Goal: Obtain resource: Download file/media

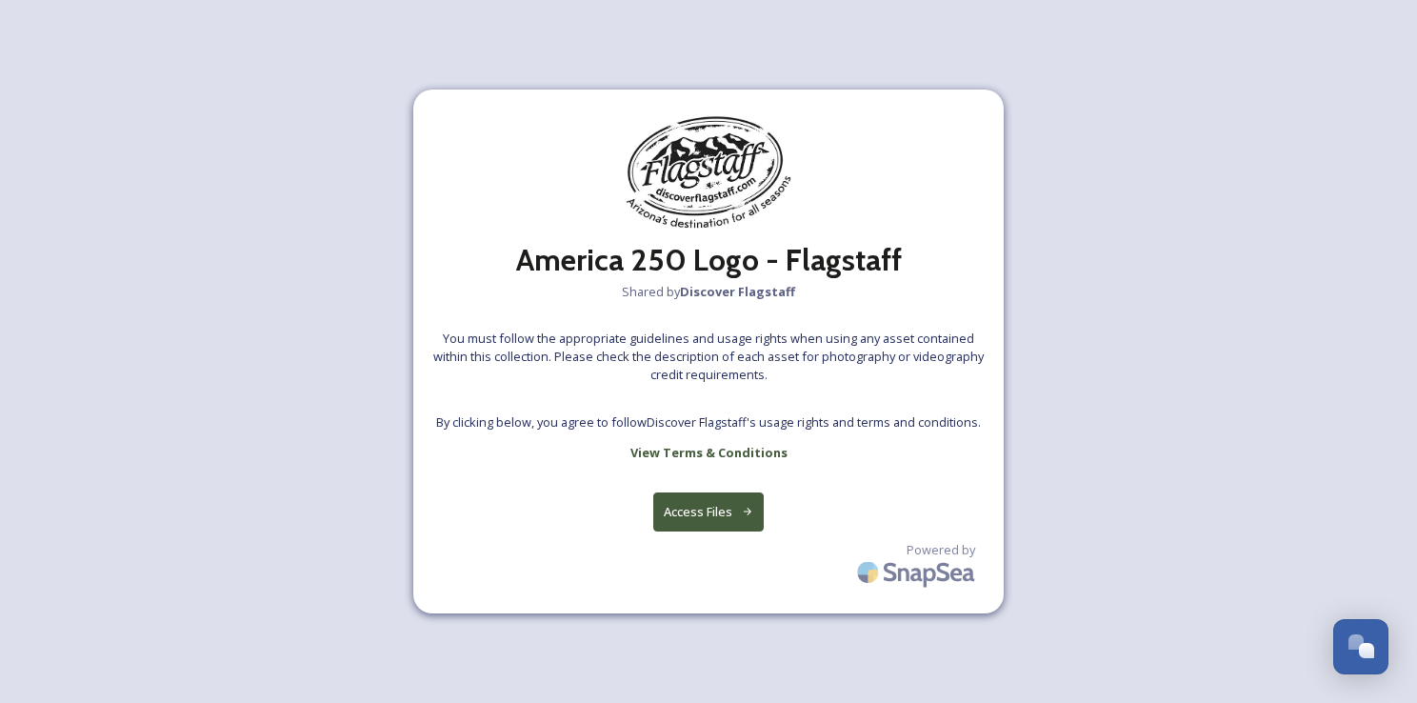
click at [697, 505] on button "Access Files" at bounding box center [708, 511] width 111 height 39
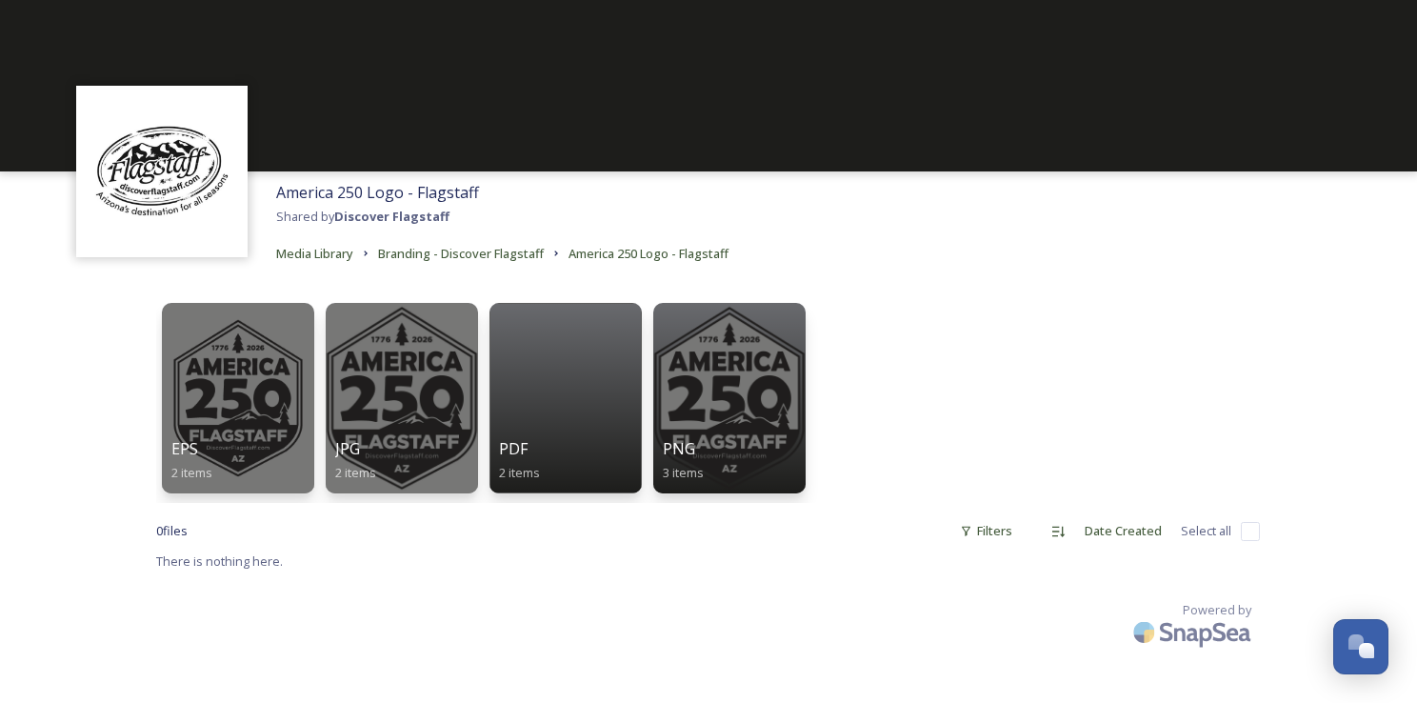
click at [320, 263] on link "Media Library" at bounding box center [314, 253] width 77 height 23
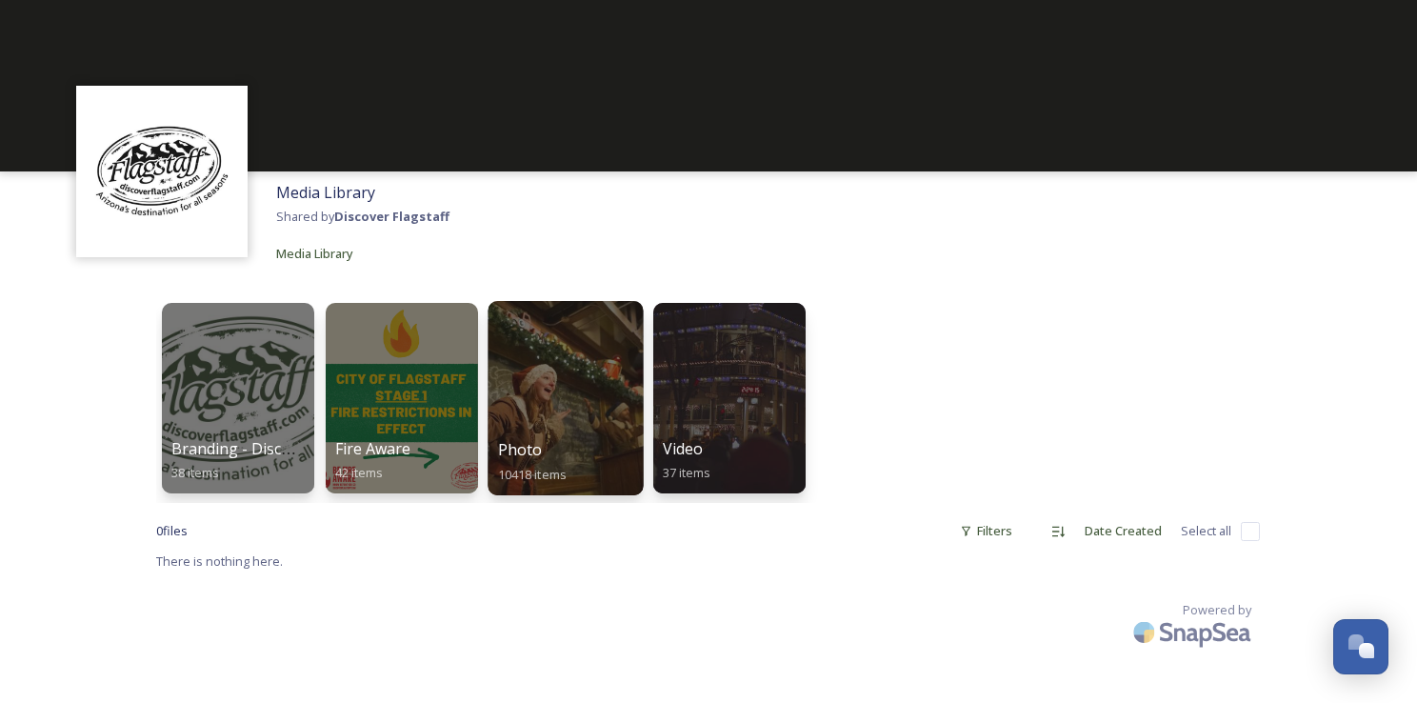
click at [539, 417] on div at bounding box center [565, 398] width 155 height 194
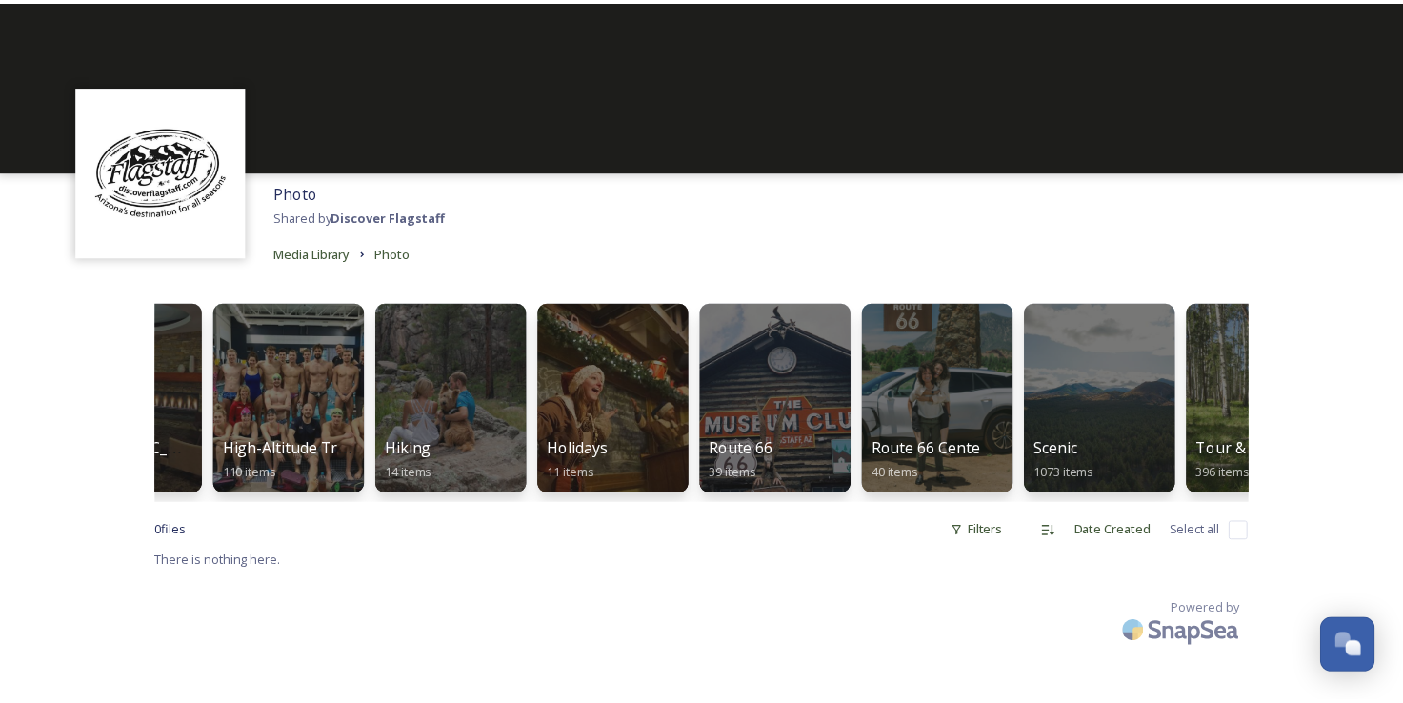
scroll to position [0, 1106]
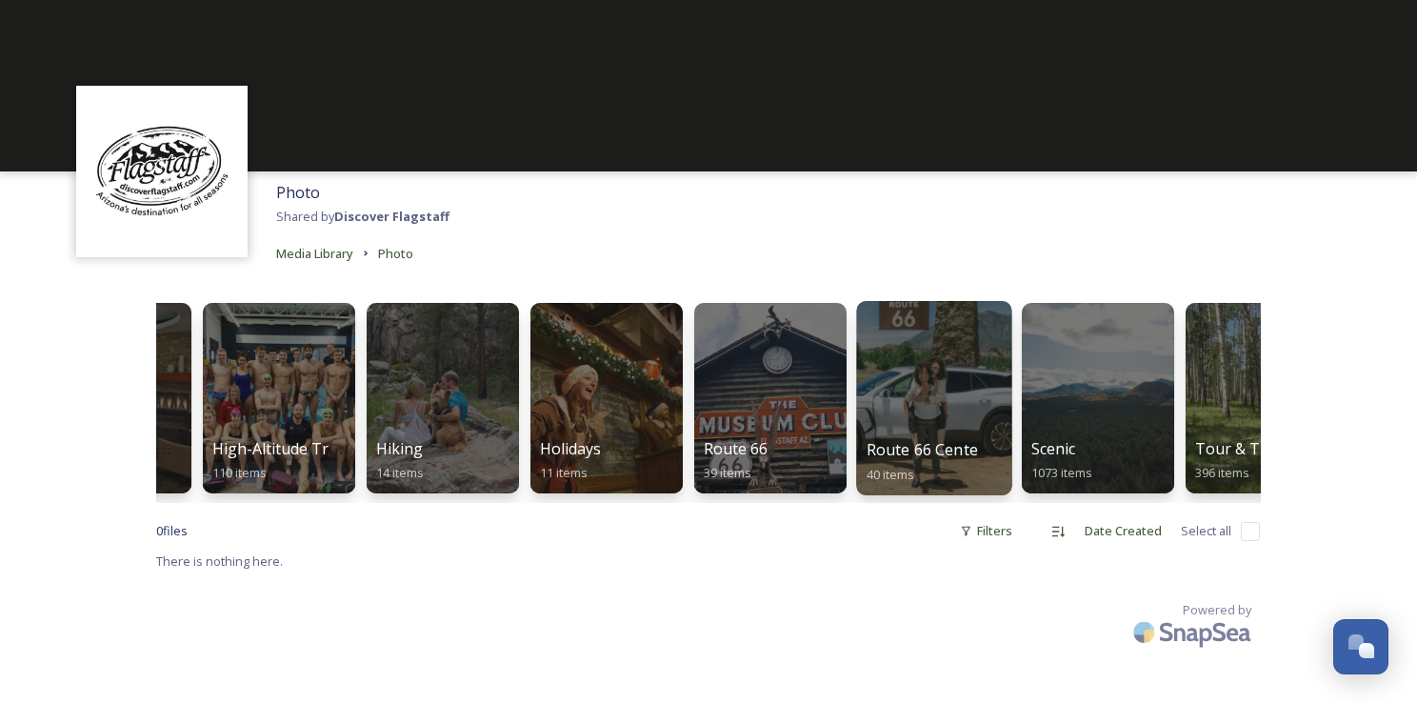
click at [950, 412] on div at bounding box center [933, 398] width 155 height 194
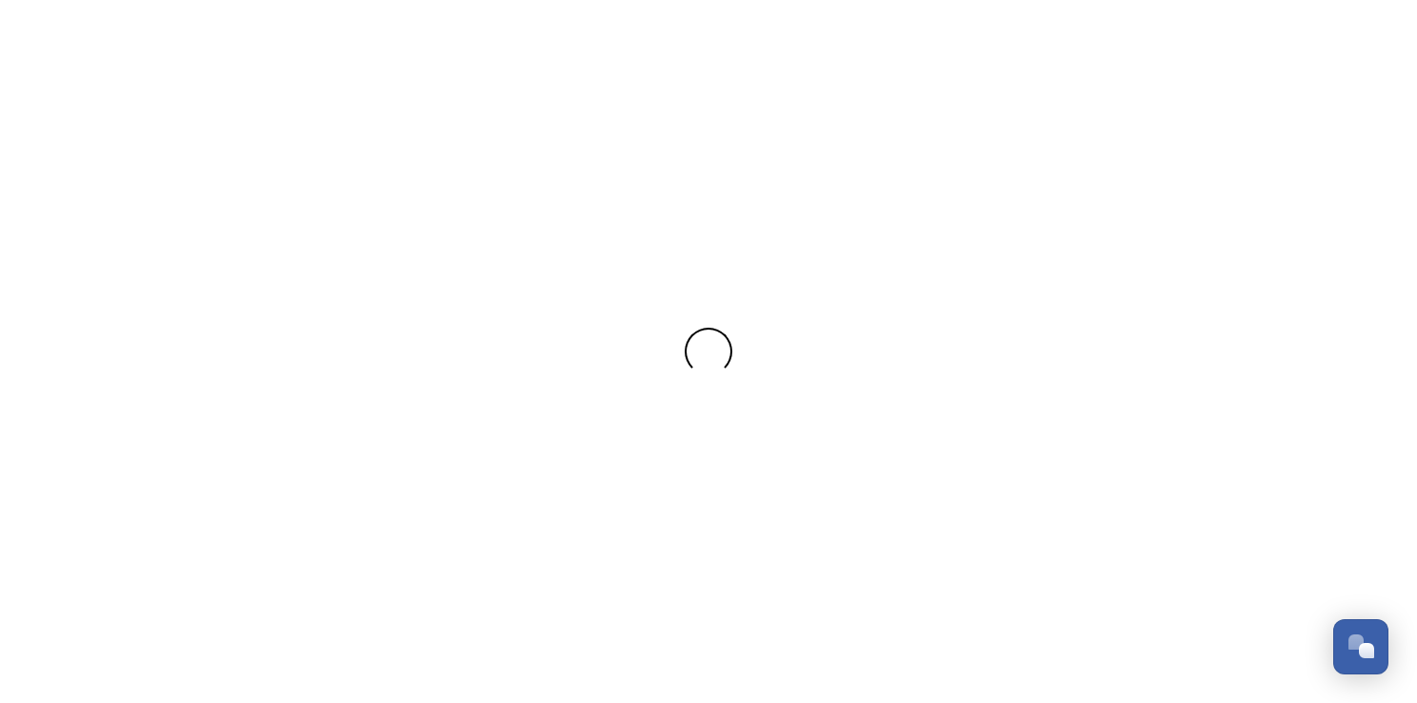
click at [950, 412] on div at bounding box center [708, 351] width 1417 height 703
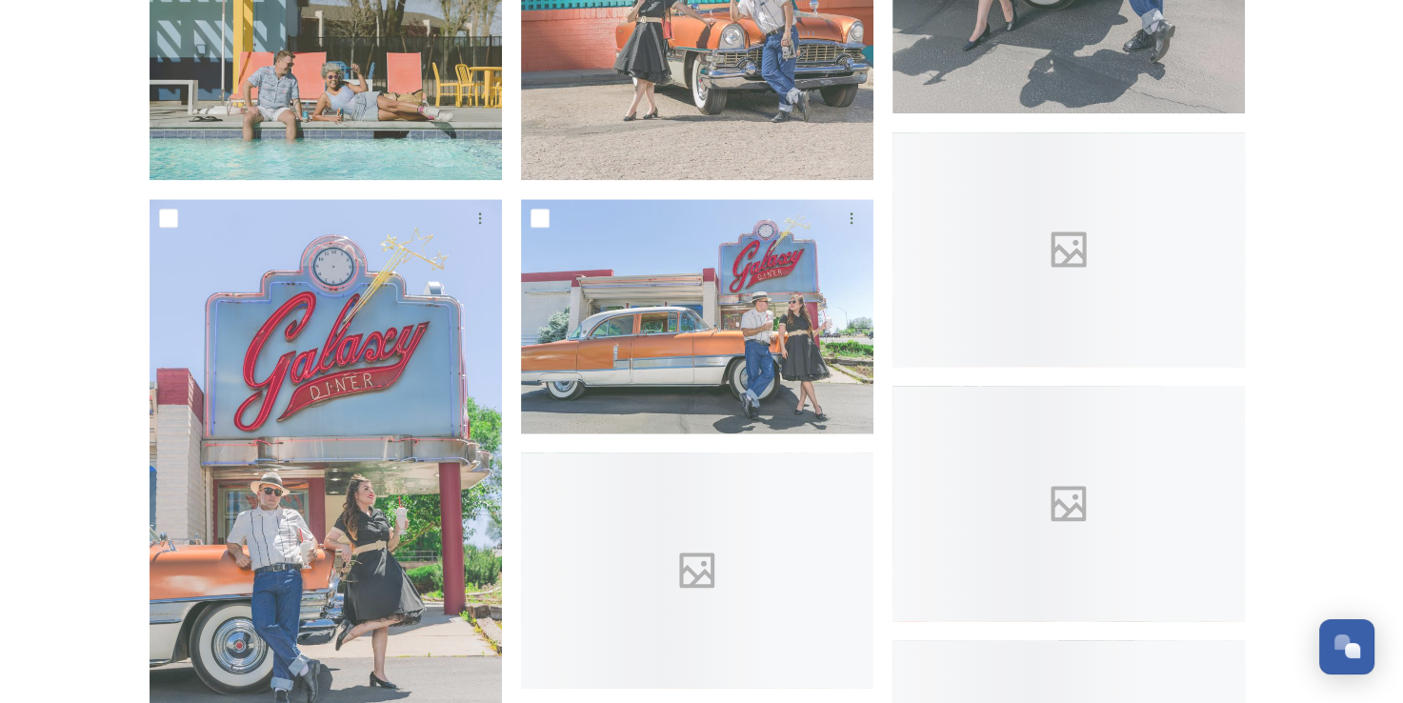
scroll to position [2332, 0]
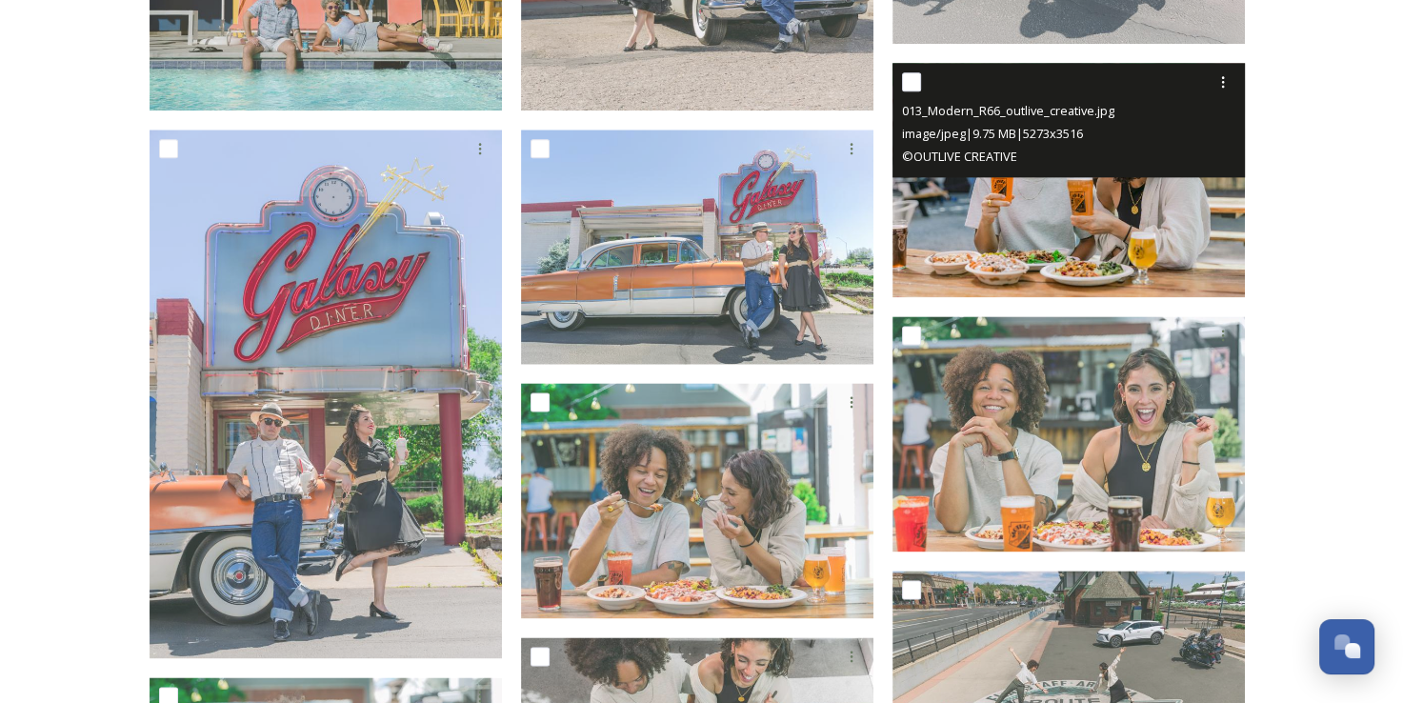
click at [1071, 261] on img at bounding box center [1068, 180] width 352 height 235
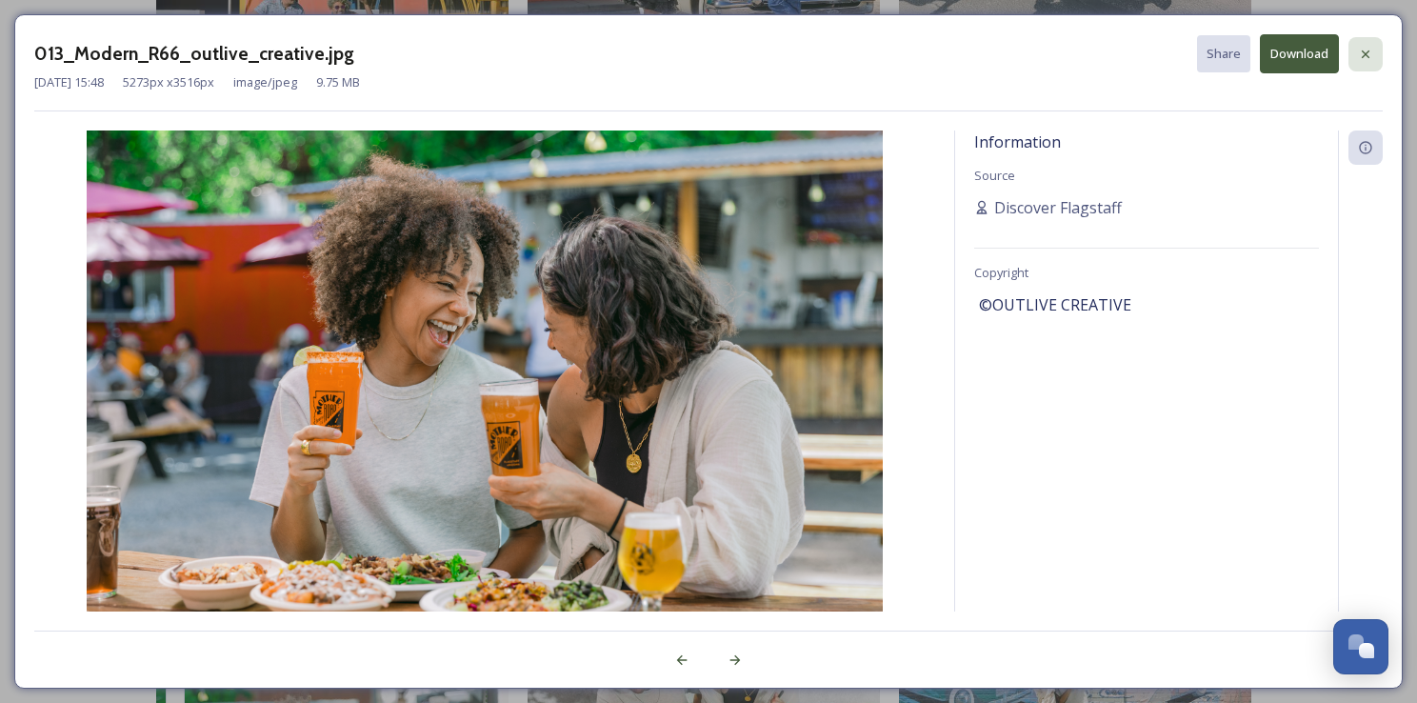
click at [1364, 44] on div at bounding box center [1366, 54] width 34 height 34
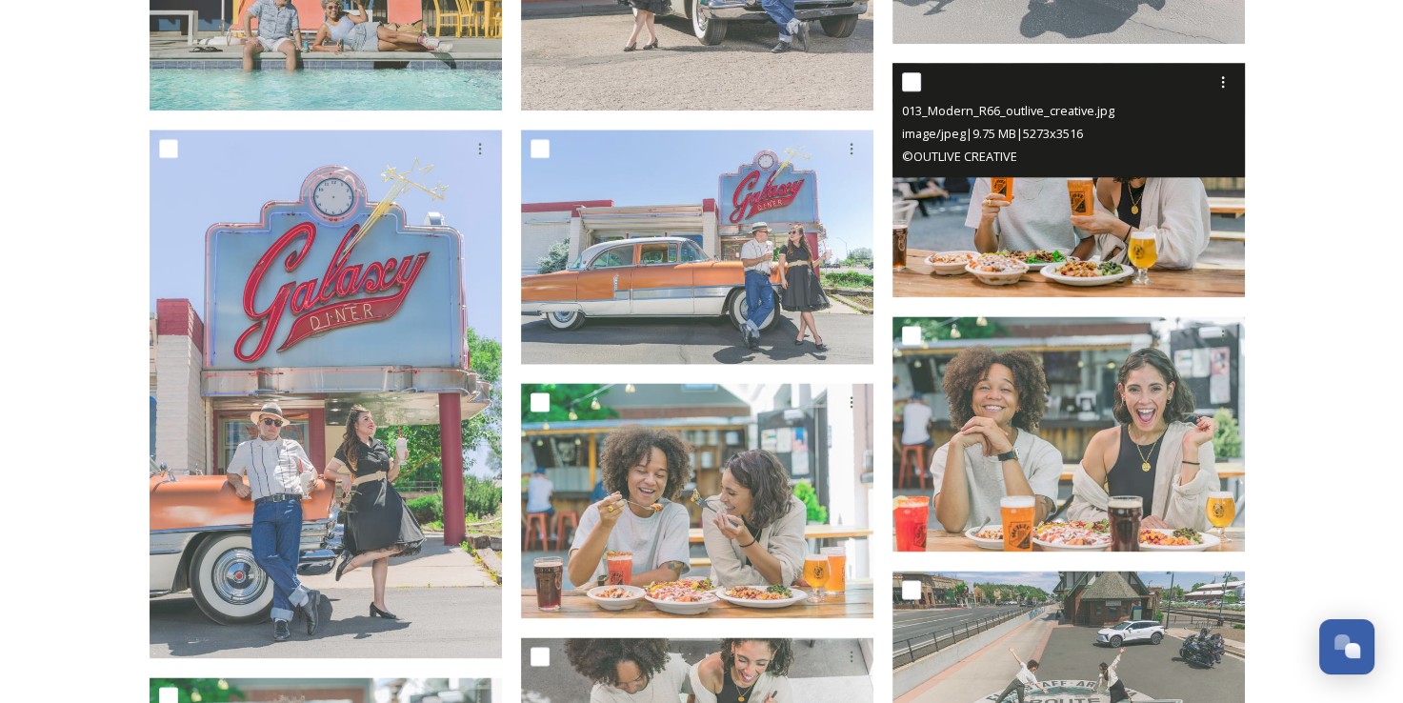
click at [914, 78] on input "checkbox" at bounding box center [911, 81] width 19 height 19
checkbox input "true"
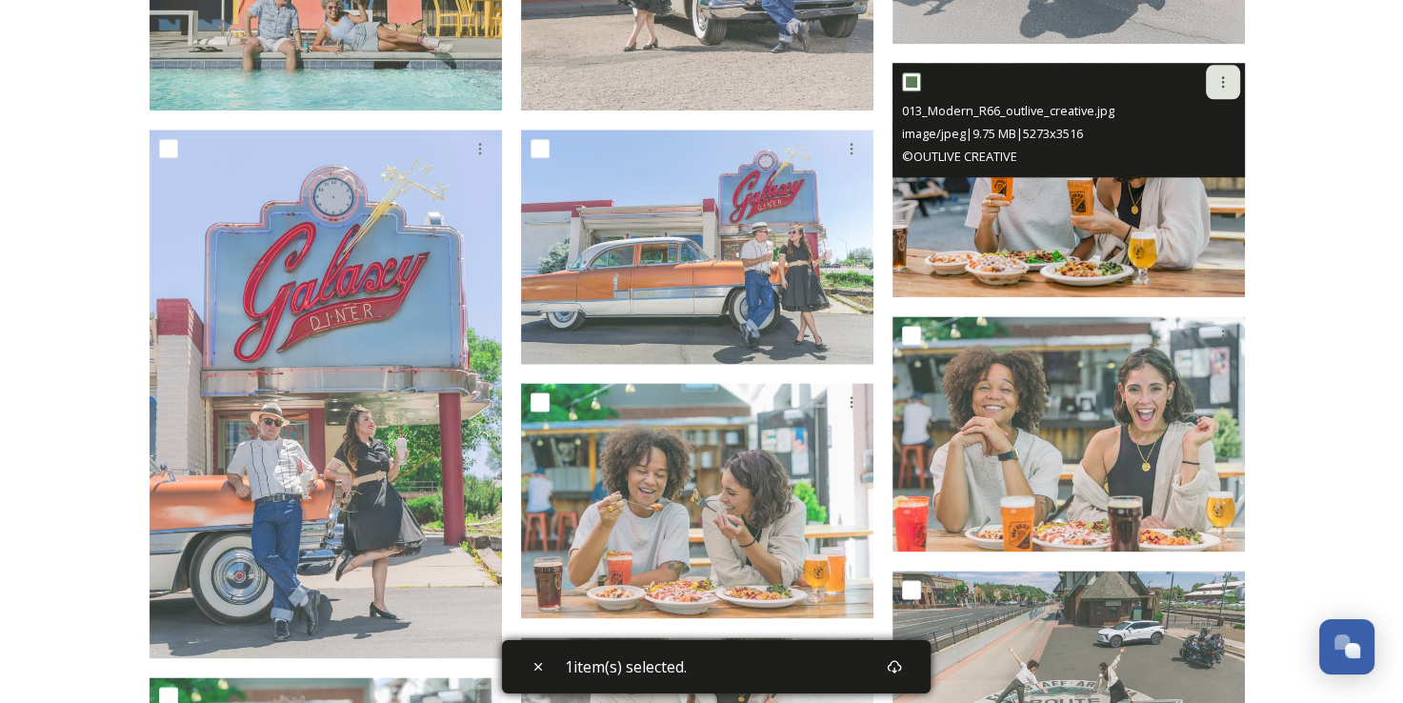
click at [1224, 88] on icon at bounding box center [1222, 81] width 15 height 15
click at [1086, 220] on img at bounding box center [1068, 180] width 352 height 235
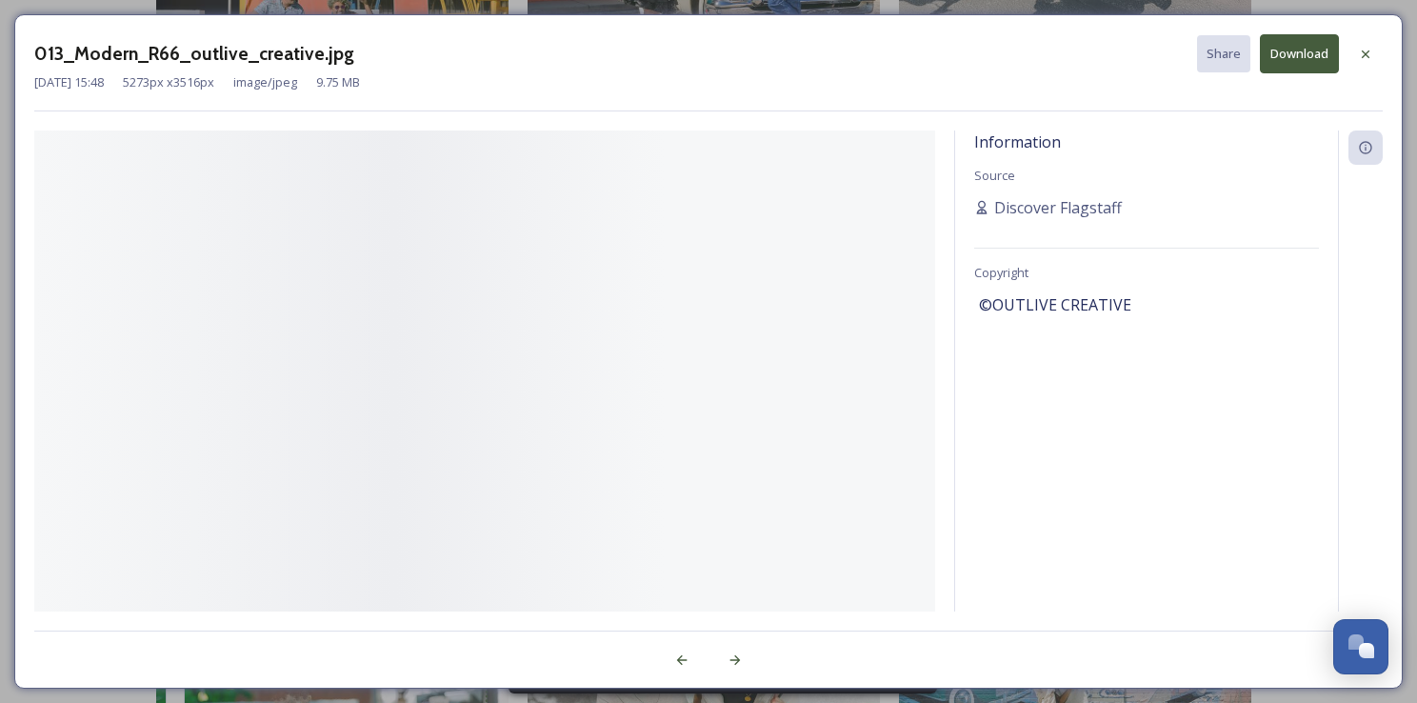
click at [1086, 220] on div "Information Source Discover Flagstaff Copyright ©OUTLIVE CREATIVE" at bounding box center [1146, 370] width 383 height 481
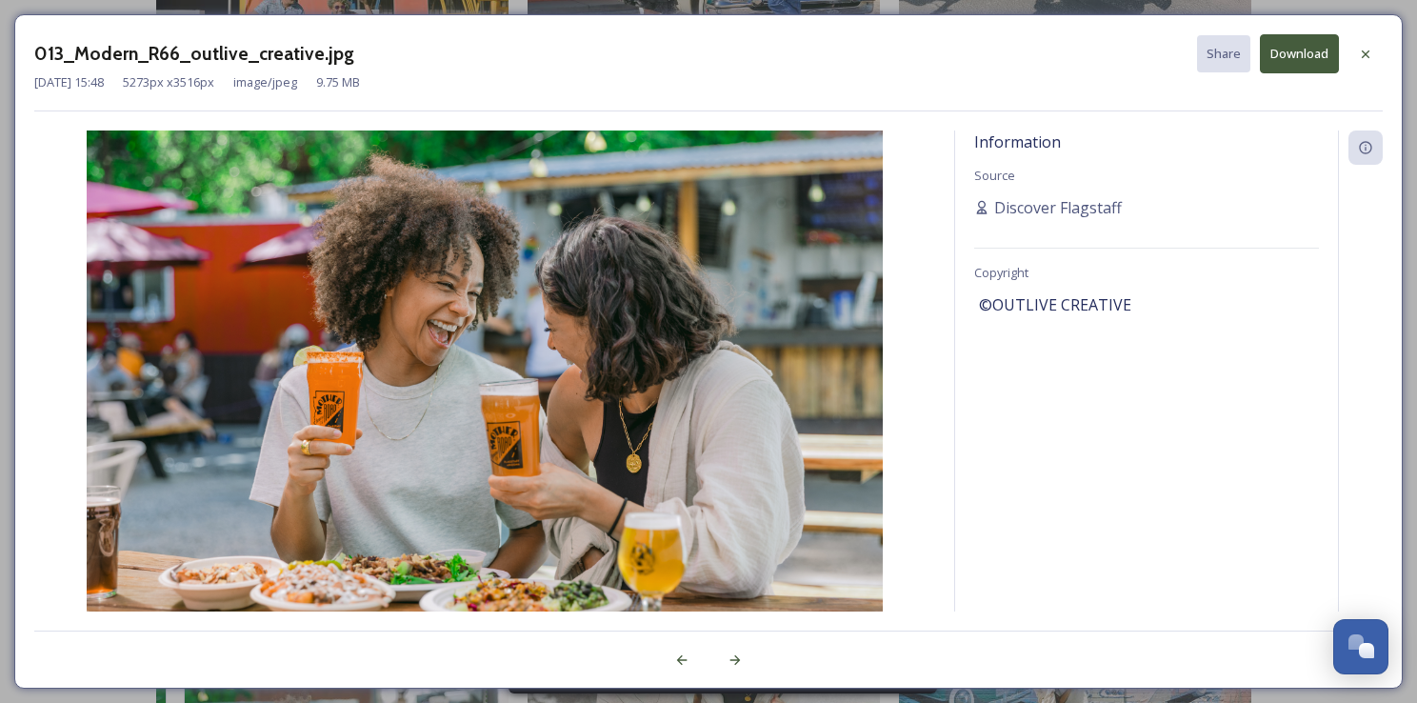
click at [1315, 53] on button "Download" at bounding box center [1299, 53] width 79 height 39
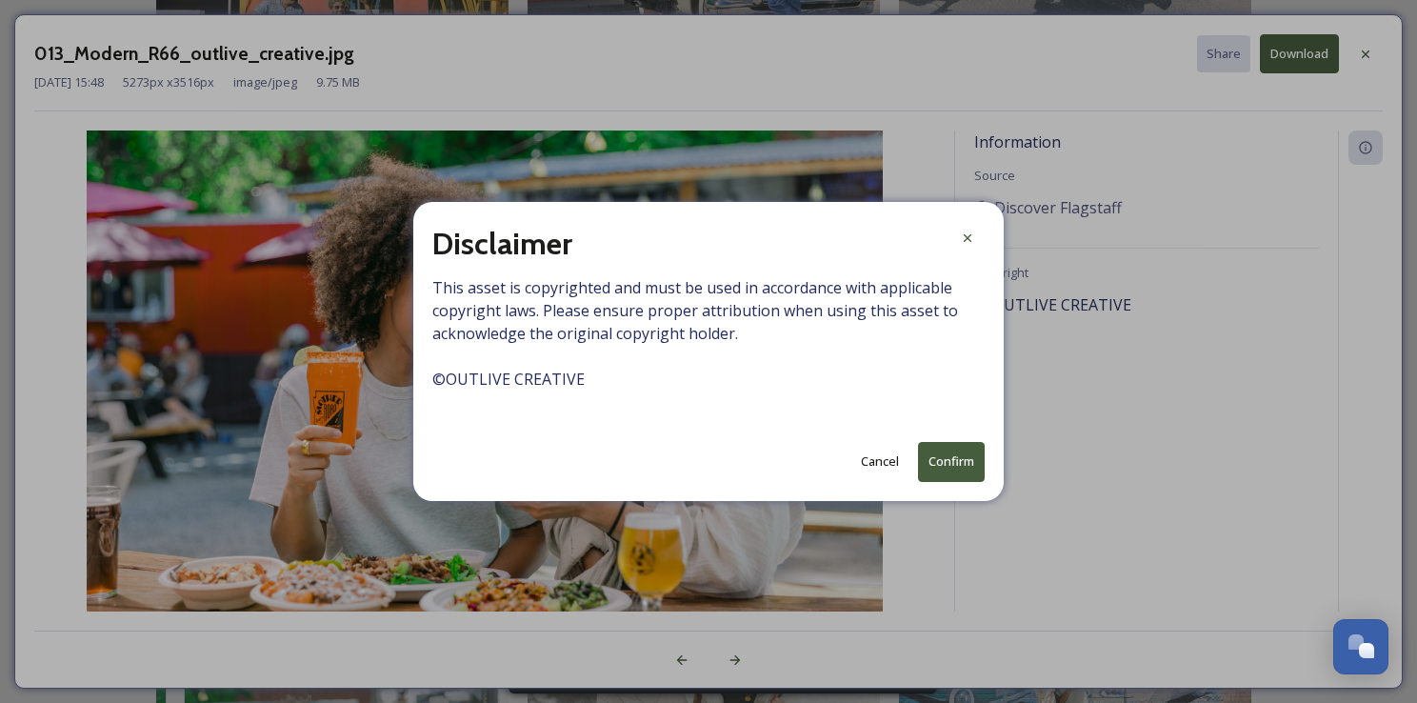
click at [947, 462] on button "Confirm" at bounding box center [951, 461] width 67 height 39
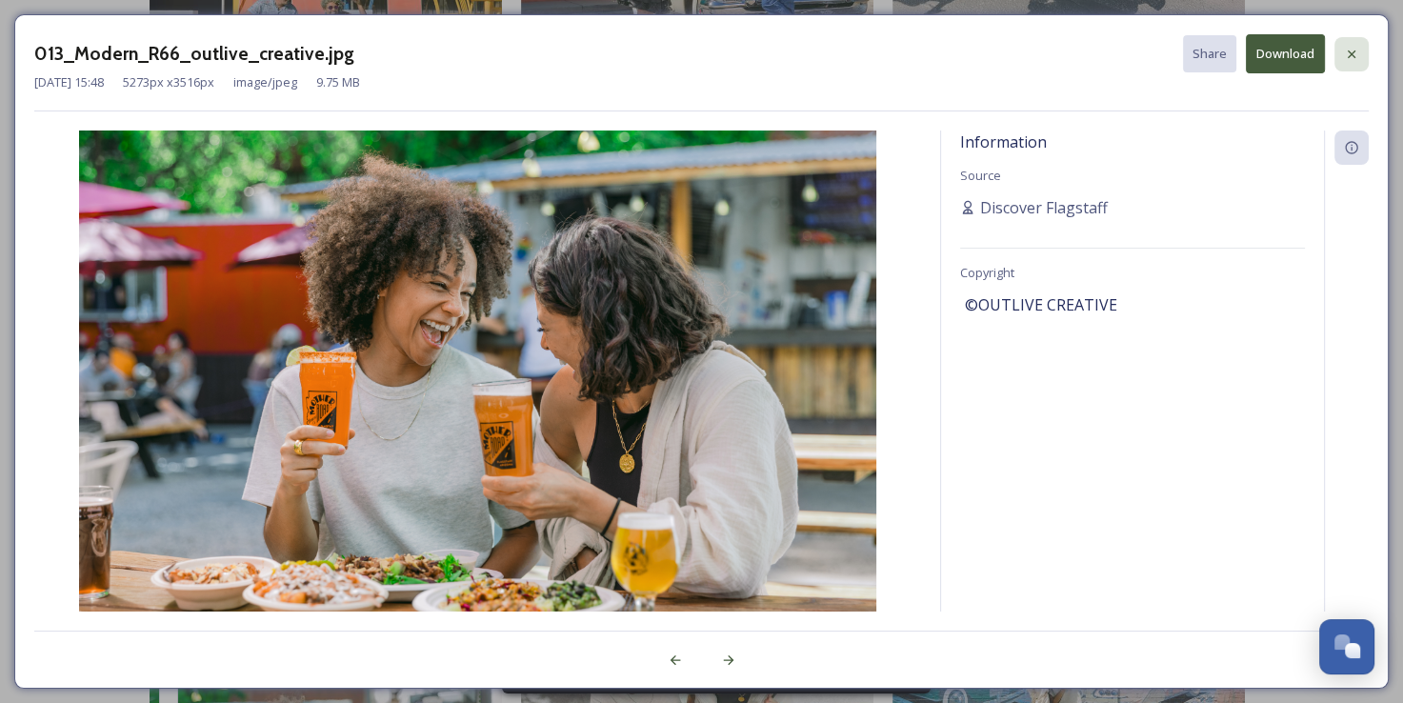
click at [1352, 56] on icon at bounding box center [1351, 54] width 15 height 15
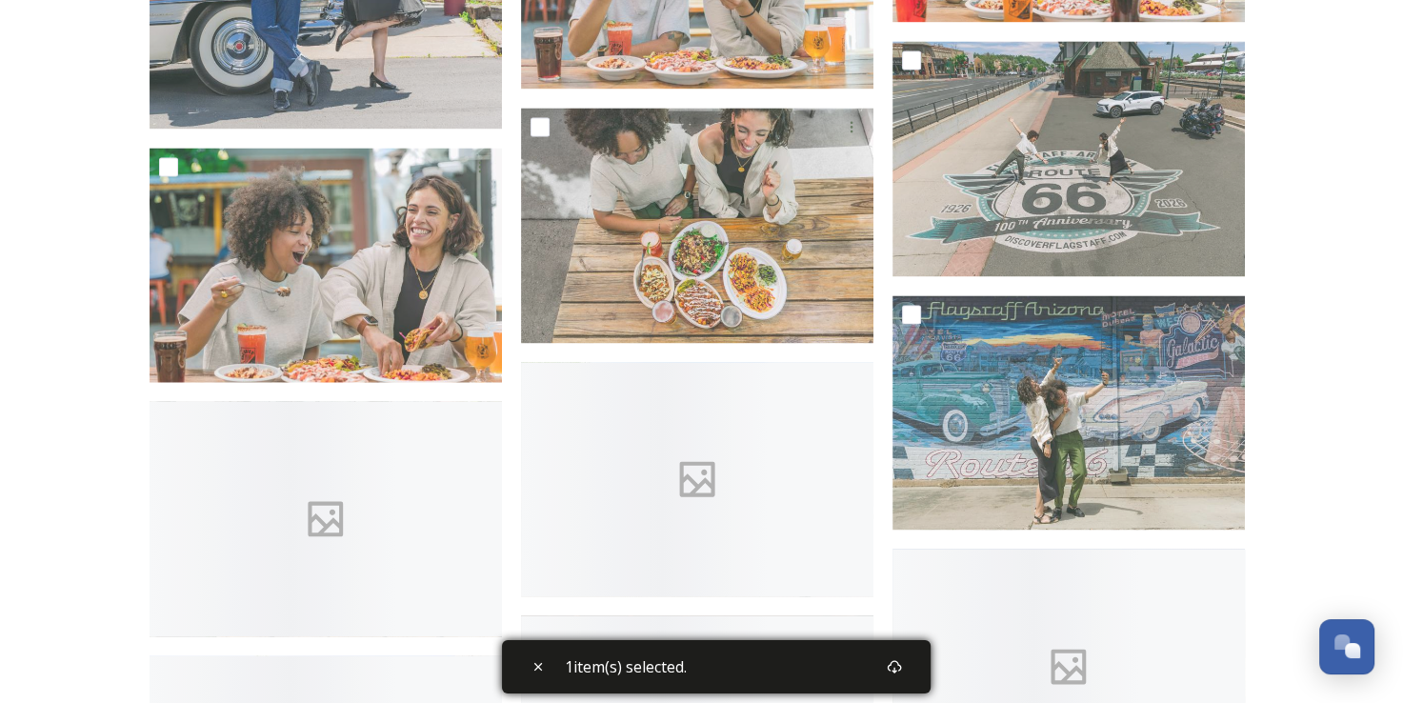
scroll to position [2983, 0]
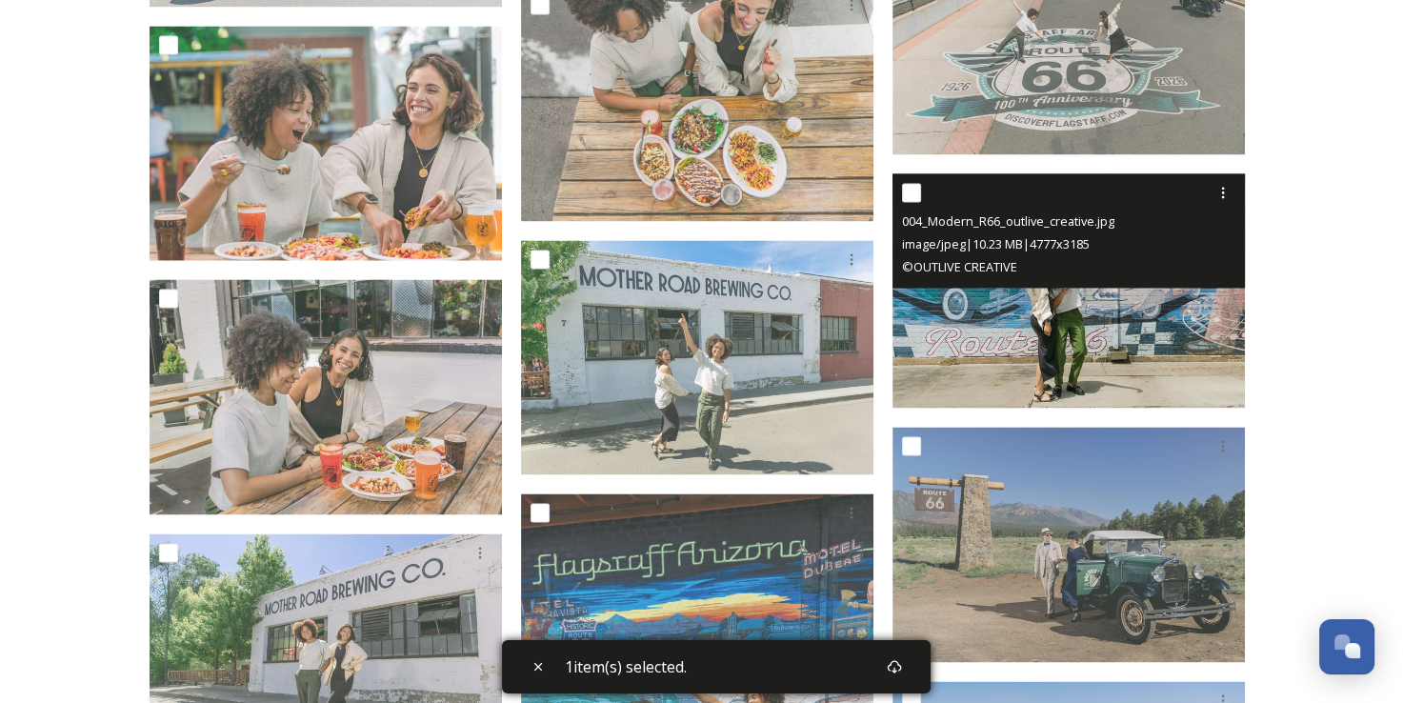
click at [910, 194] on input "checkbox" at bounding box center [911, 192] width 19 height 19
checkbox input "true"
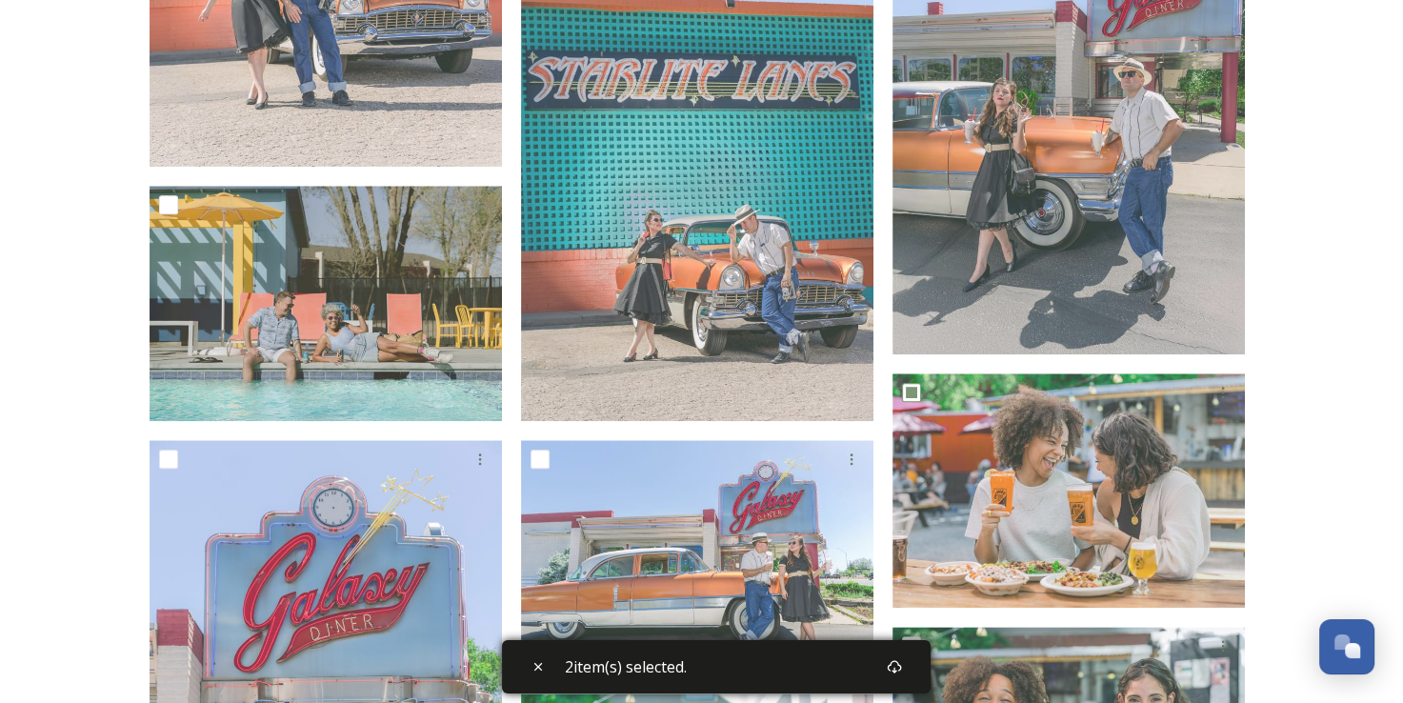
scroll to position [2008, 0]
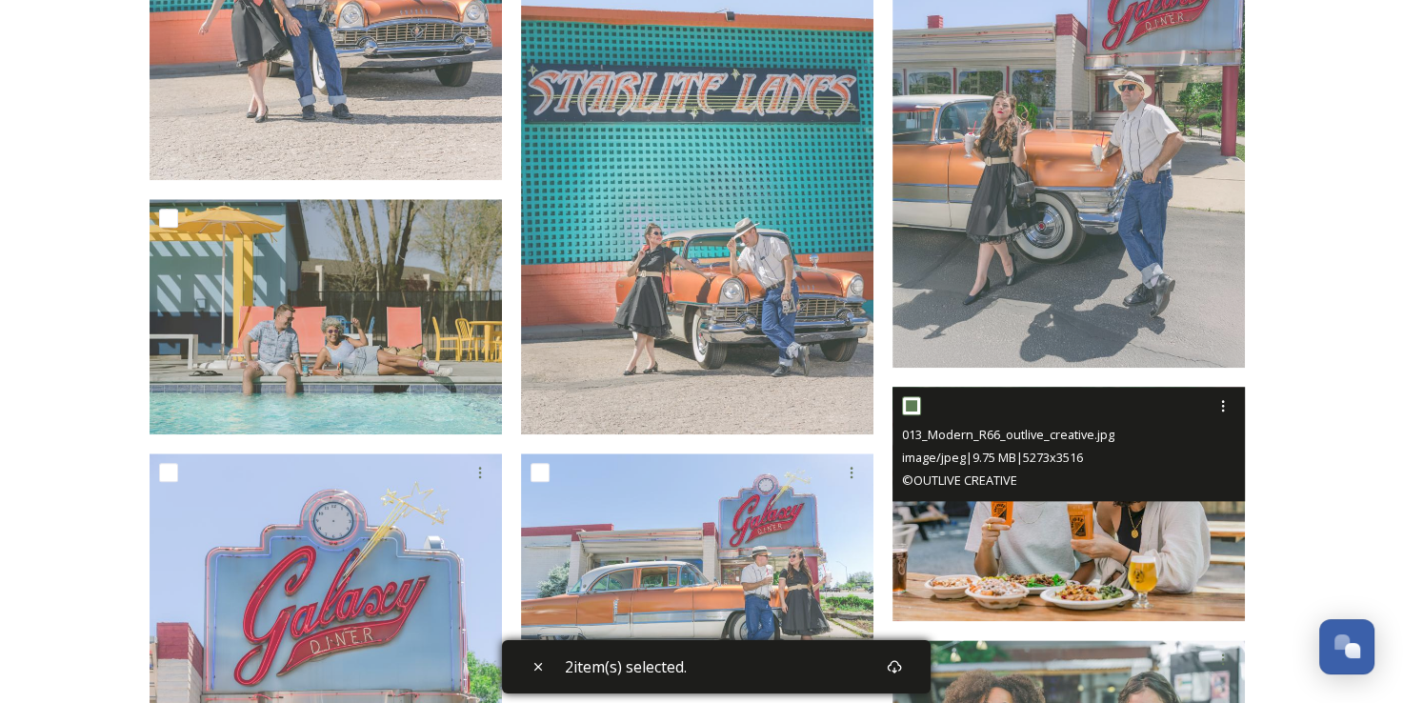
drag, startPoint x: 1204, startPoint y: 420, endPoint x: 1188, endPoint y: 455, distance: 38.8
click at [1188, 455] on div "image/jpeg | 9.75 MB | 5273 x 3516" at bounding box center [1071, 457] width 338 height 23
click at [1027, 515] on img at bounding box center [1068, 504] width 352 height 235
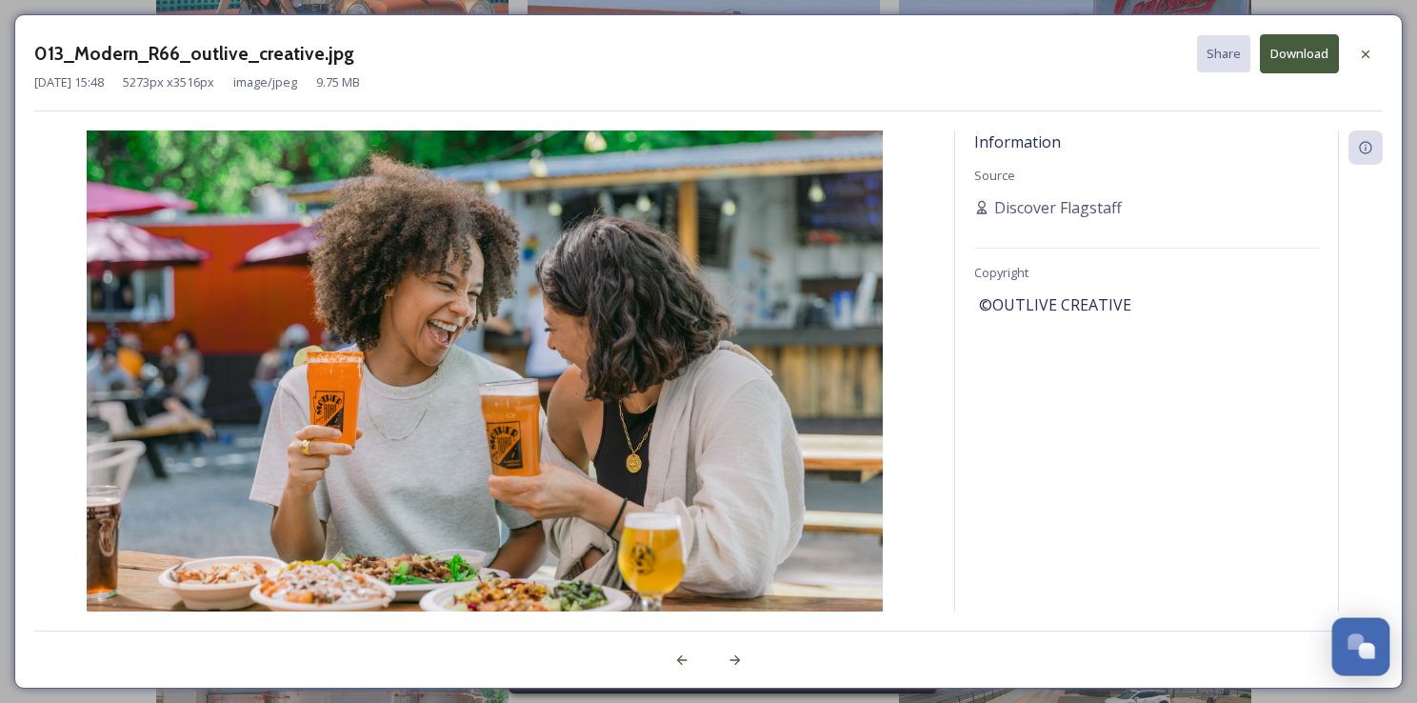
click at [1351, 663] on button "Open Chat" at bounding box center [1361, 647] width 58 height 58
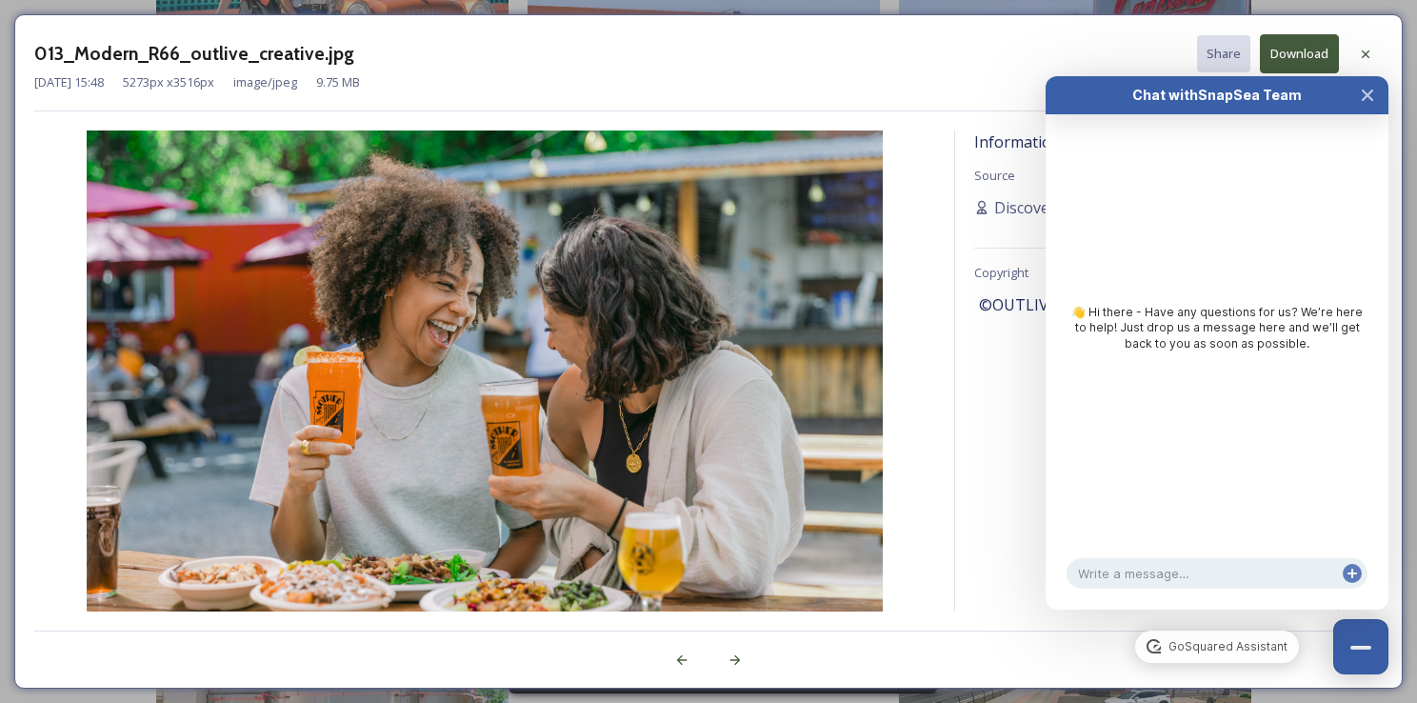
drag, startPoint x: 1351, startPoint y: 663, endPoint x: 1236, endPoint y: 483, distance: 213.2
click at [1372, 97] on icon "Close Chat" at bounding box center [1367, 95] width 15 height 15
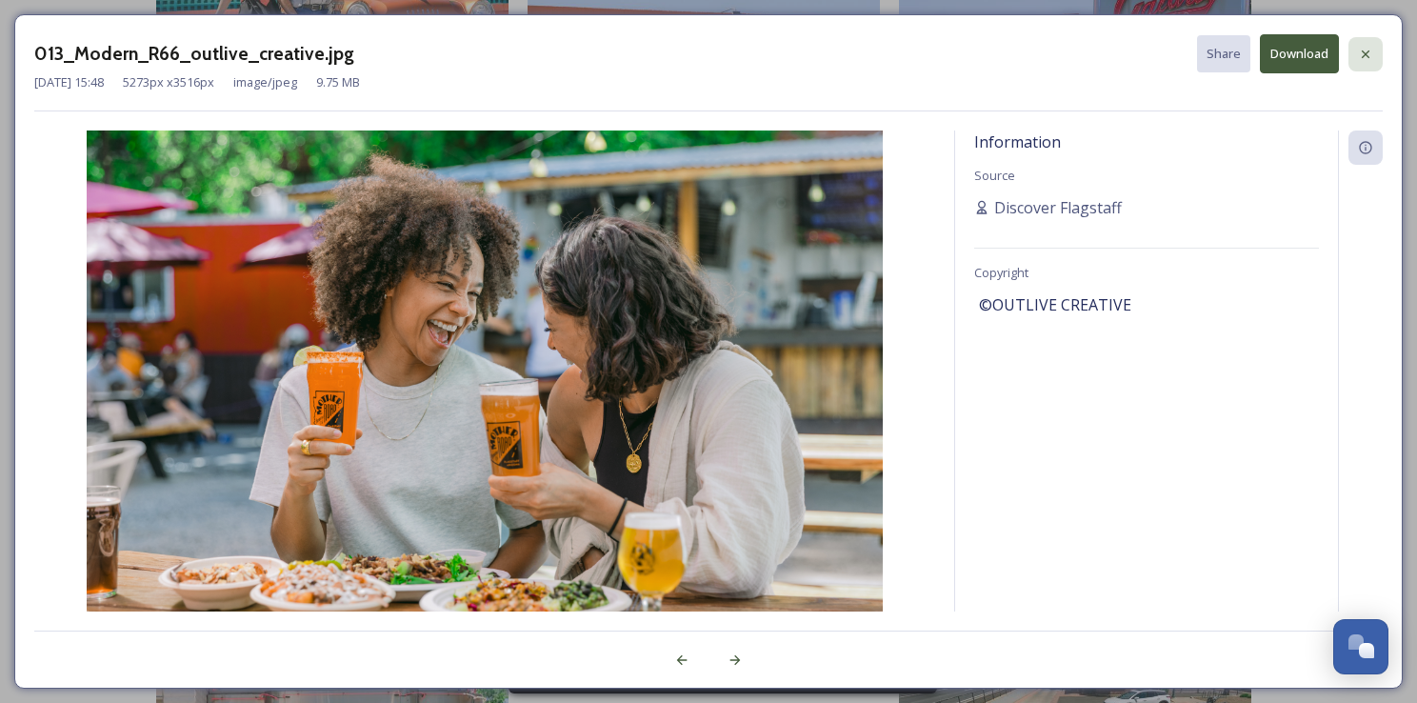
click at [1366, 55] on icon at bounding box center [1365, 54] width 15 height 15
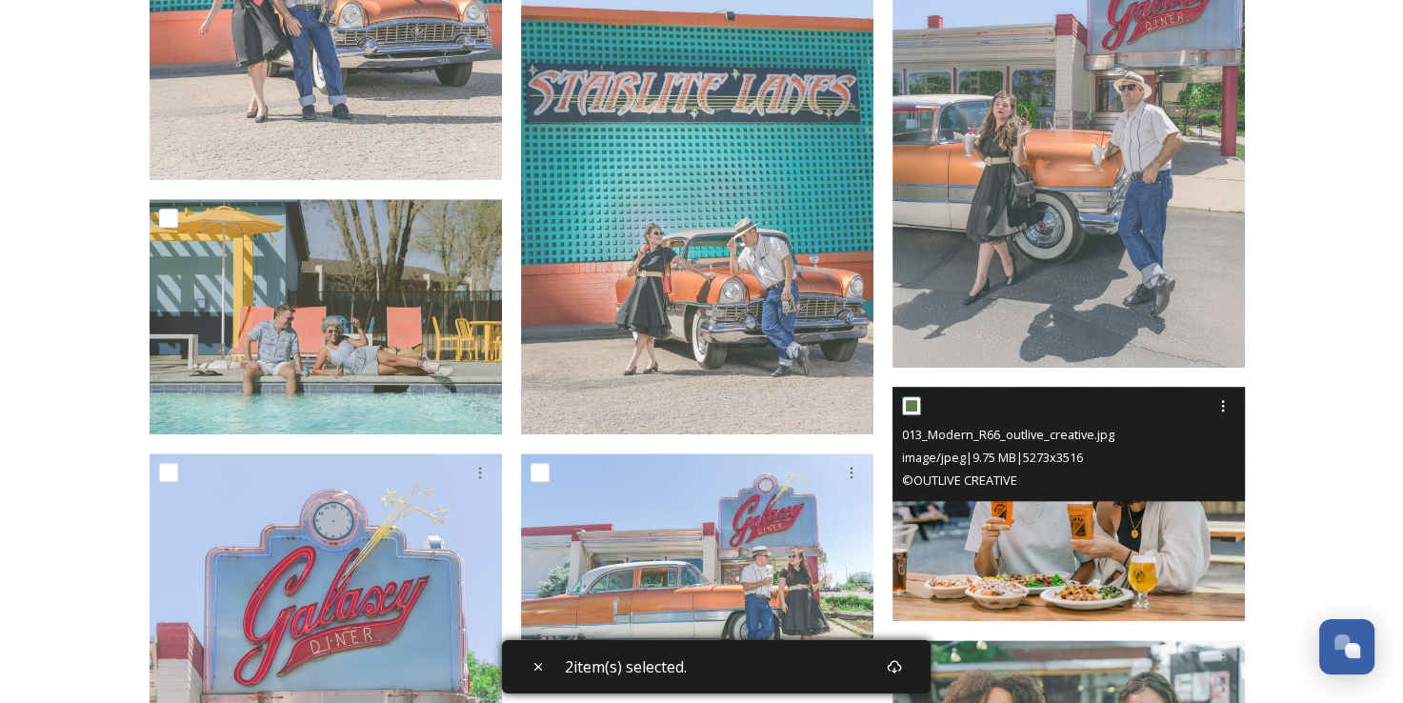
click at [1131, 431] on div "013_Modern_R66_outlive_creative.jpg" at bounding box center [1071, 434] width 338 height 23
click at [1220, 407] on icon at bounding box center [1222, 405] width 15 height 15
click at [1189, 434] on div "View File" at bounding box center [1200, 447] width 77 height 37
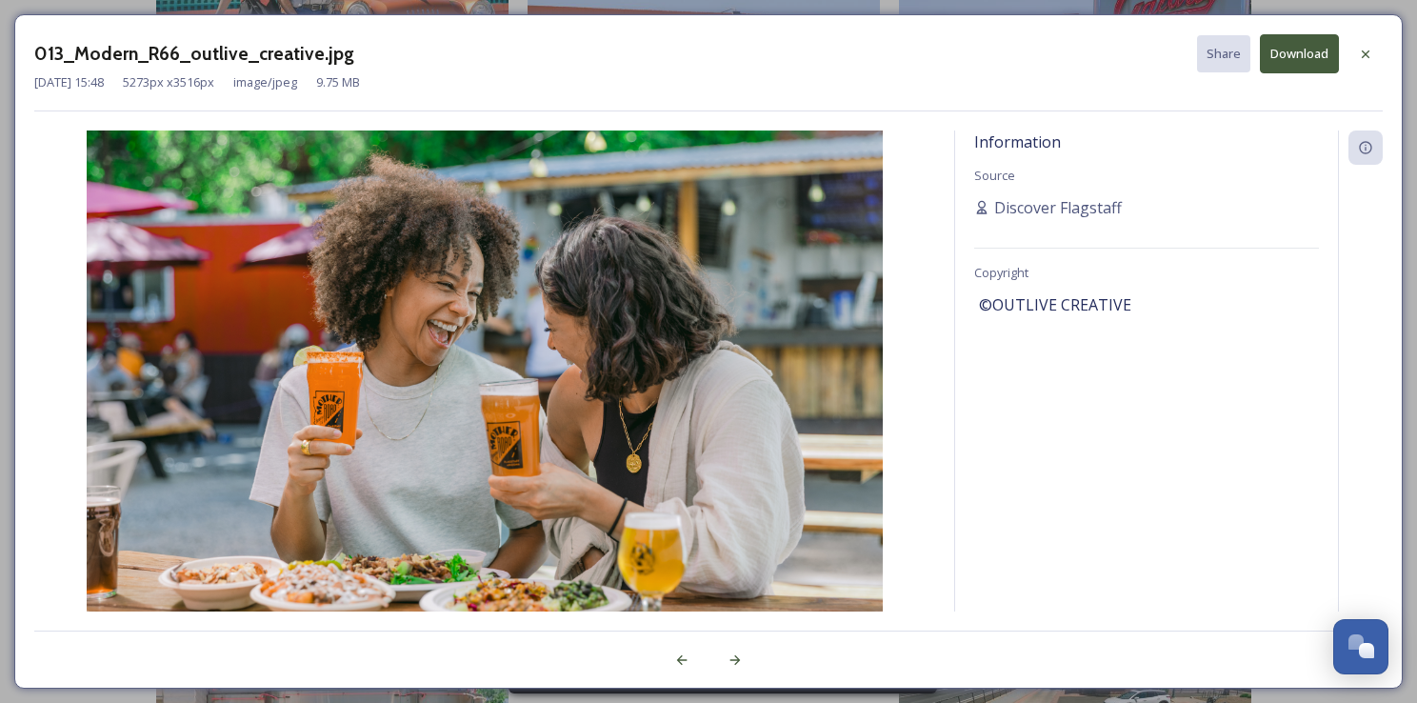
click at [1319, 158] on div "Information Source Discover Flagstaff Copyright ©OUTLIVE CREATIVE" at bounding box center [1146, 370] width 383 height 481
click at [1366, 47] on icon at bounding box center [1365, 54] width 15 height 15
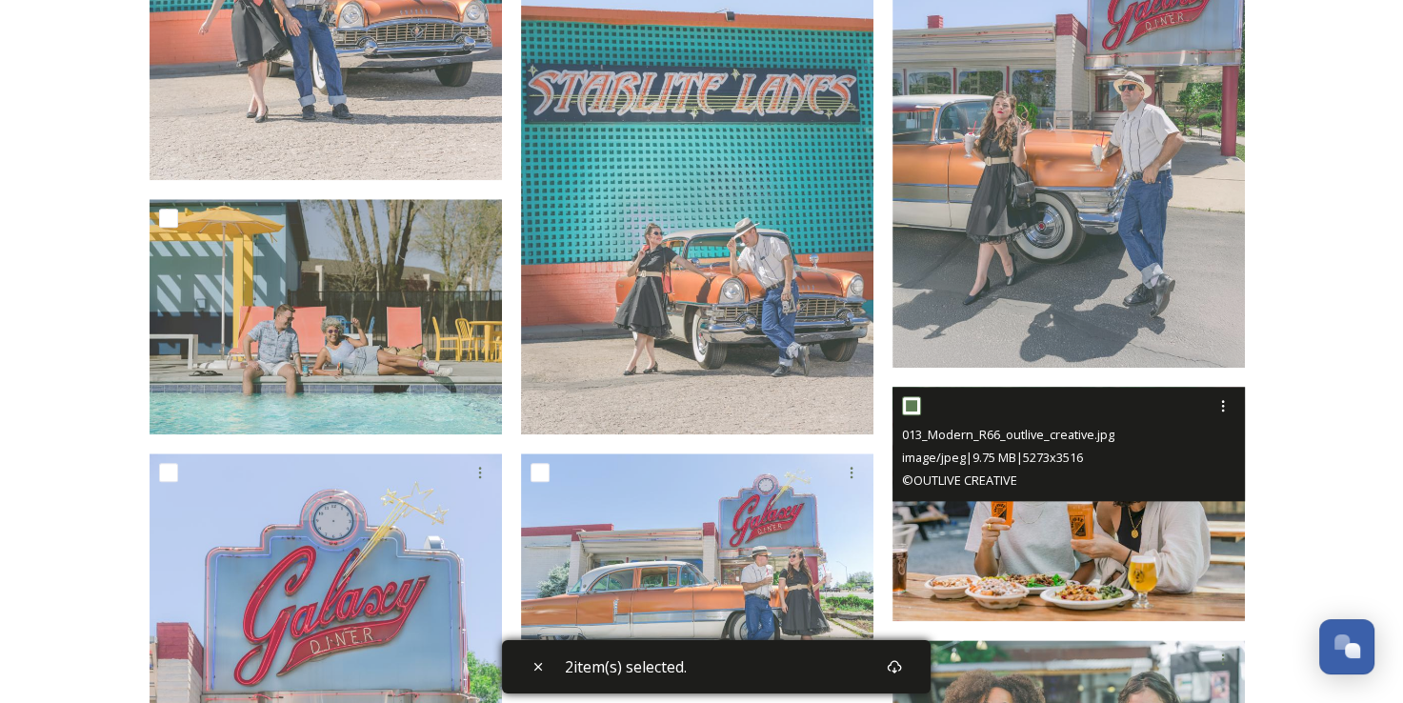
click at [1011, 568] on img at bounding box center [1068, 504] width 352 height 235
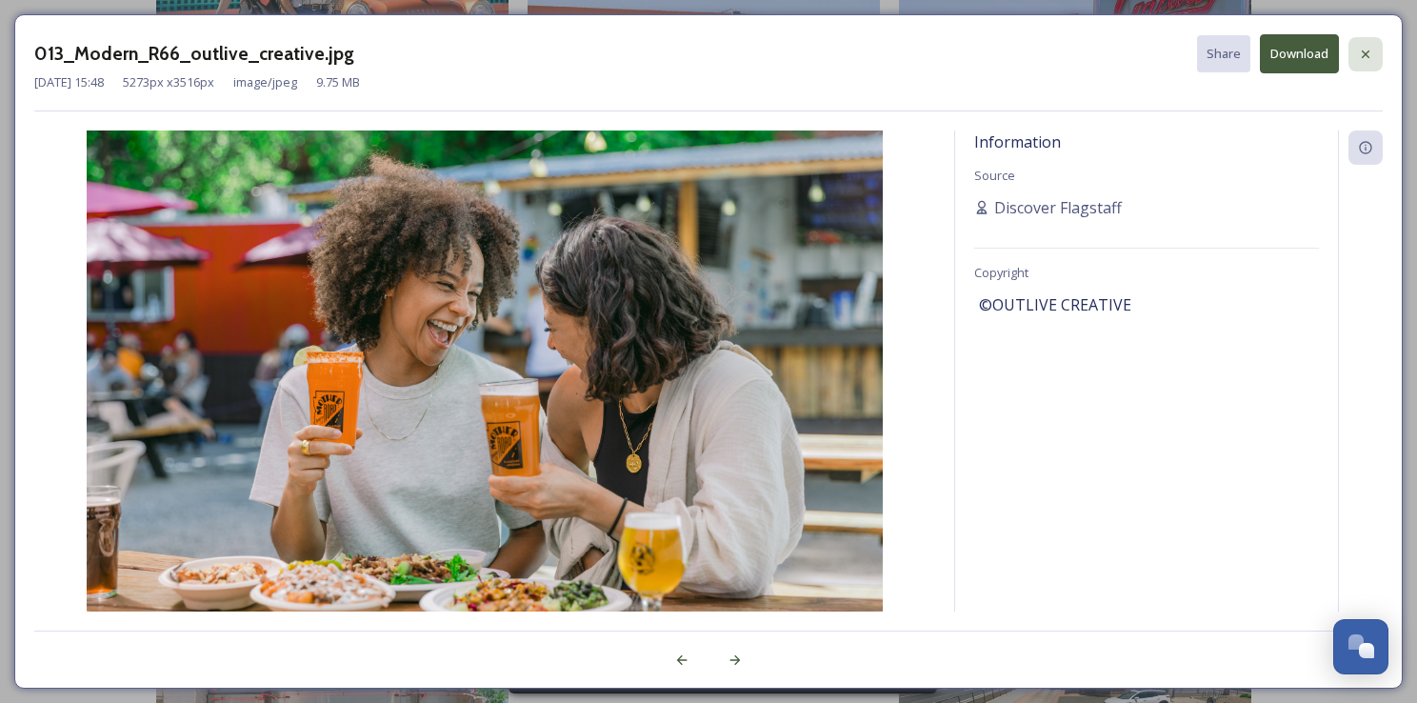
click at [1372, 49] on icon at bounding box center [1365, 54] width 15 height 15
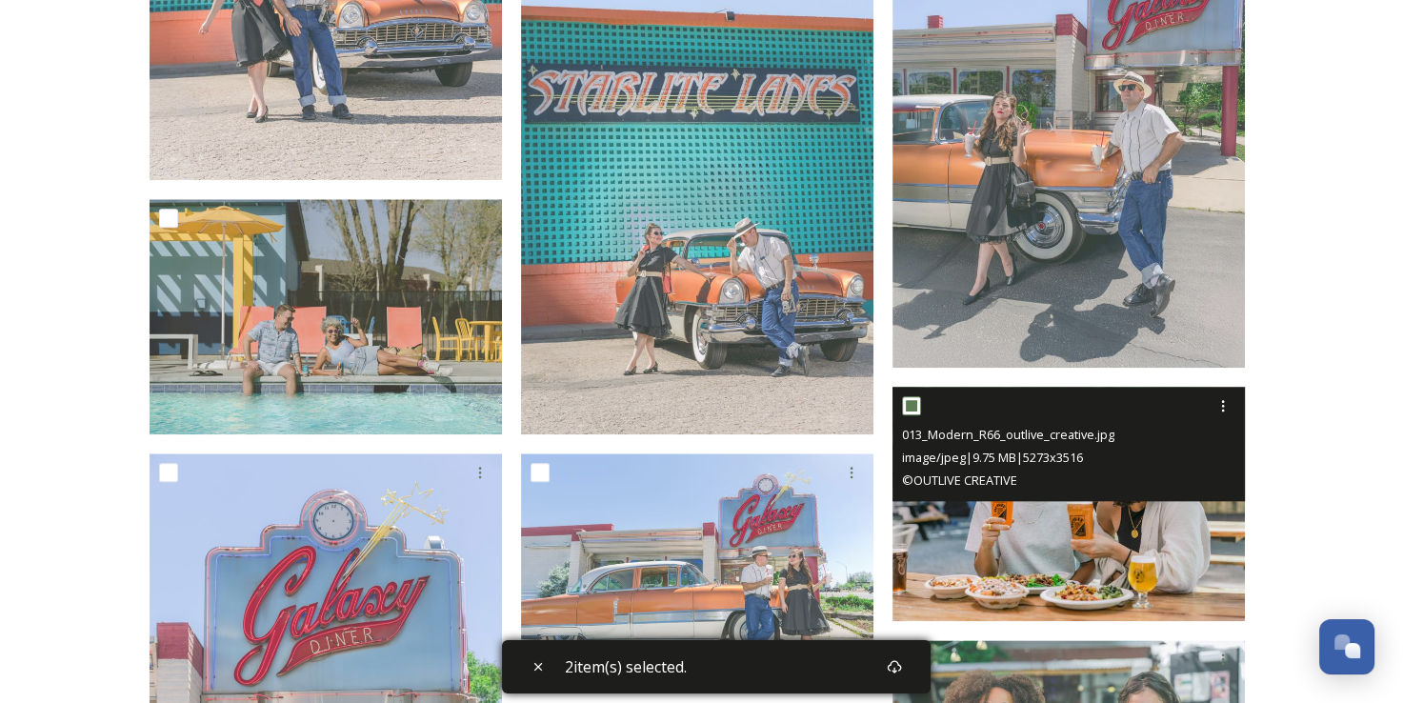
click at [913, 406] on input "checkbox" at bounding box center [911, 405] width 19 height 19
checkbox input "true"
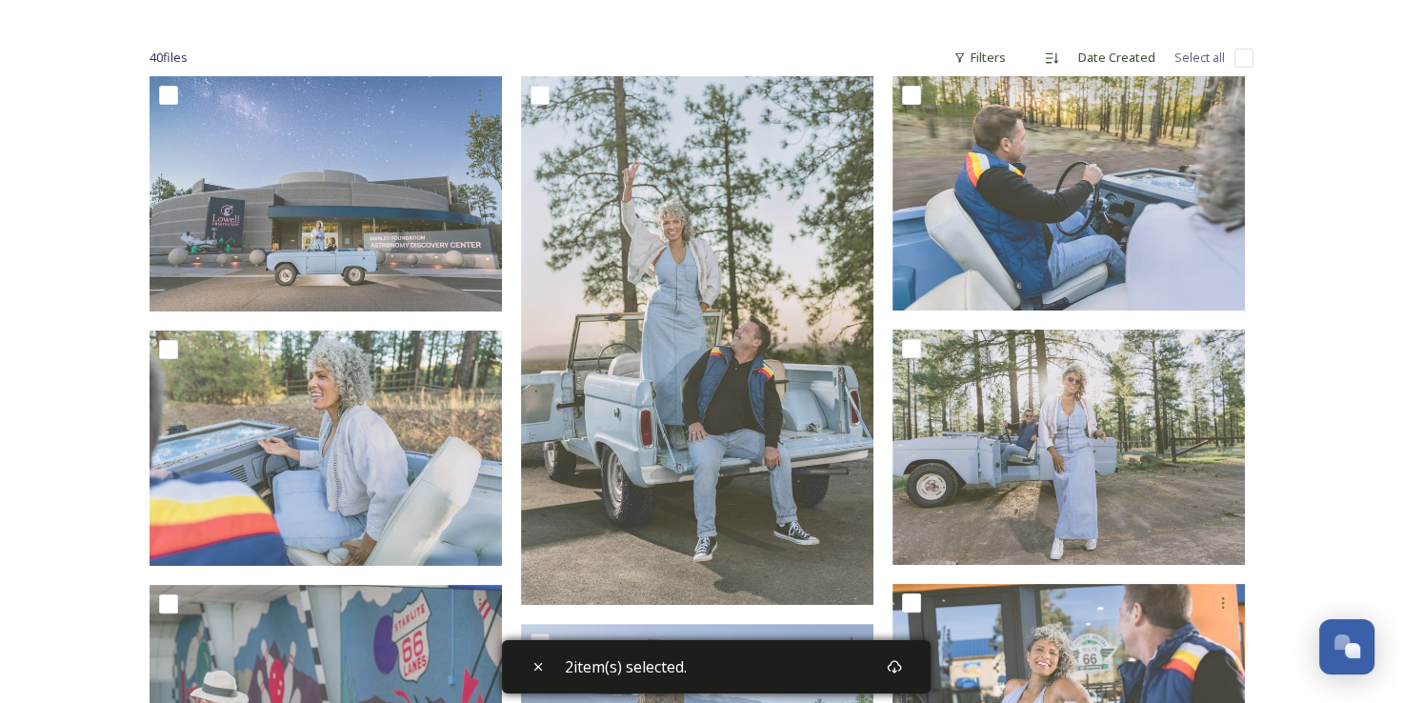
scroll to position [184, 0]
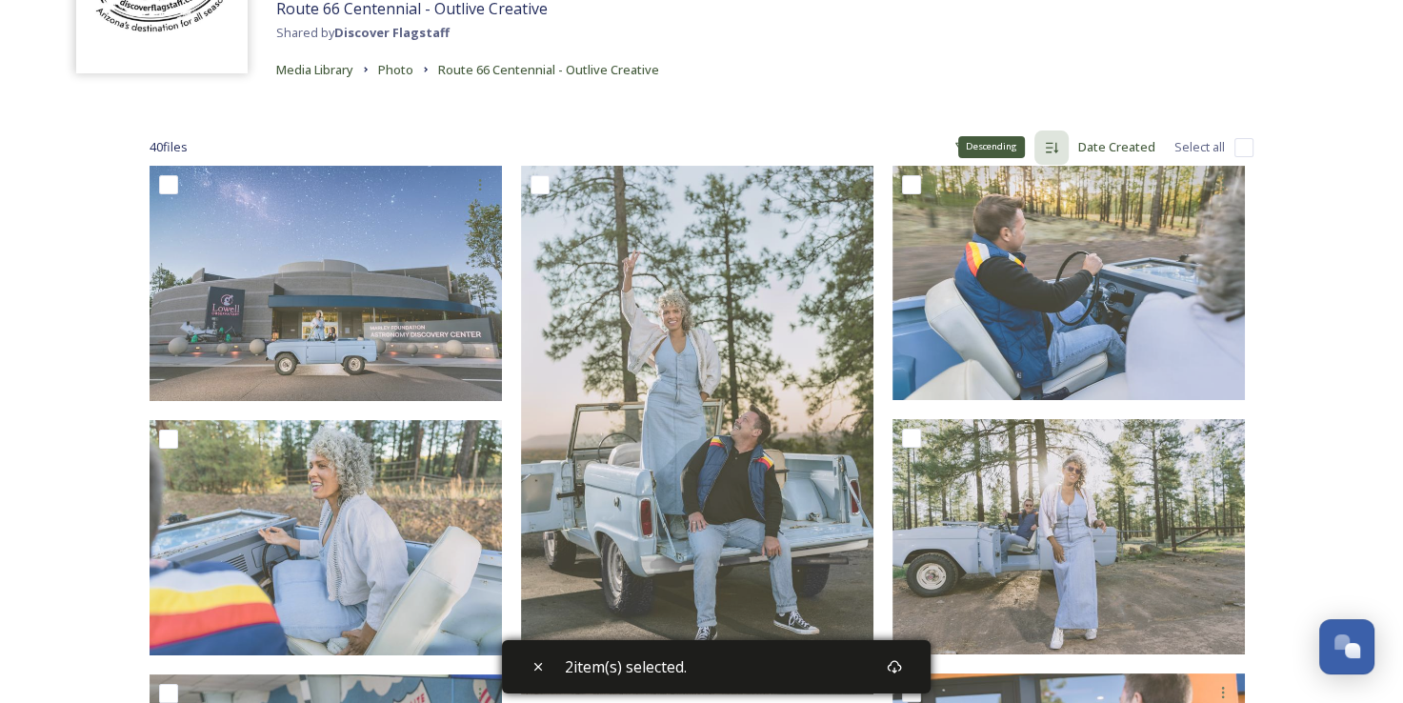
click at [1058, 155] on div "Descending" at bounding box center [1051, 147] width 34 height 34
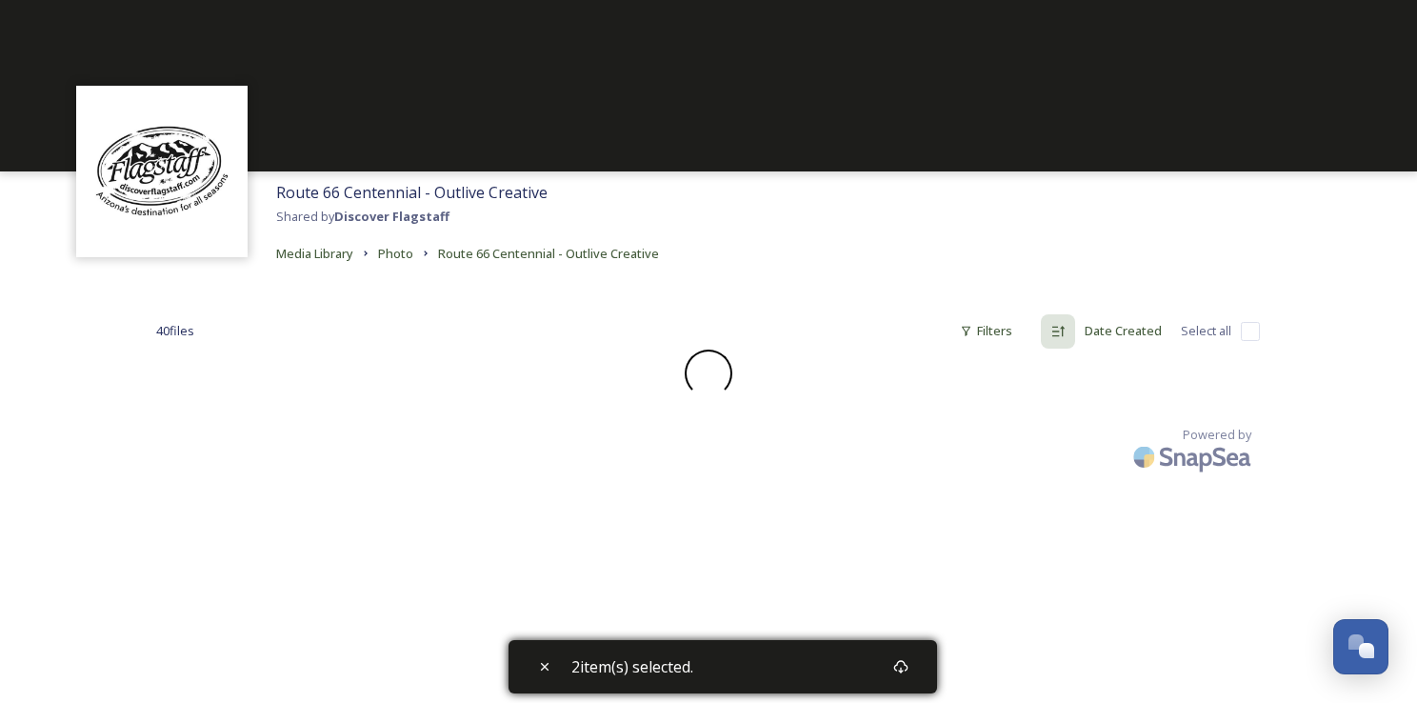
checkbox input "false"
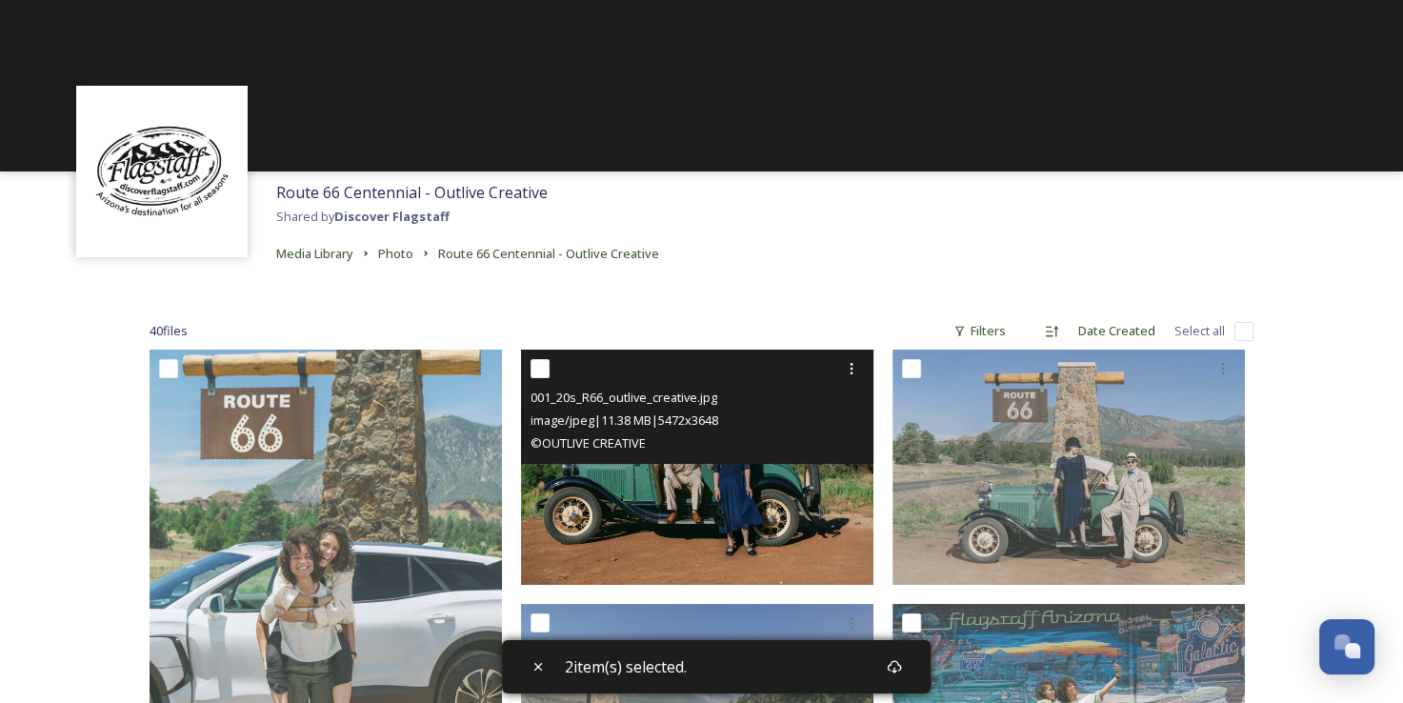
click at [780, 571] on img at bounding box center [697, 467] width 352 height 235
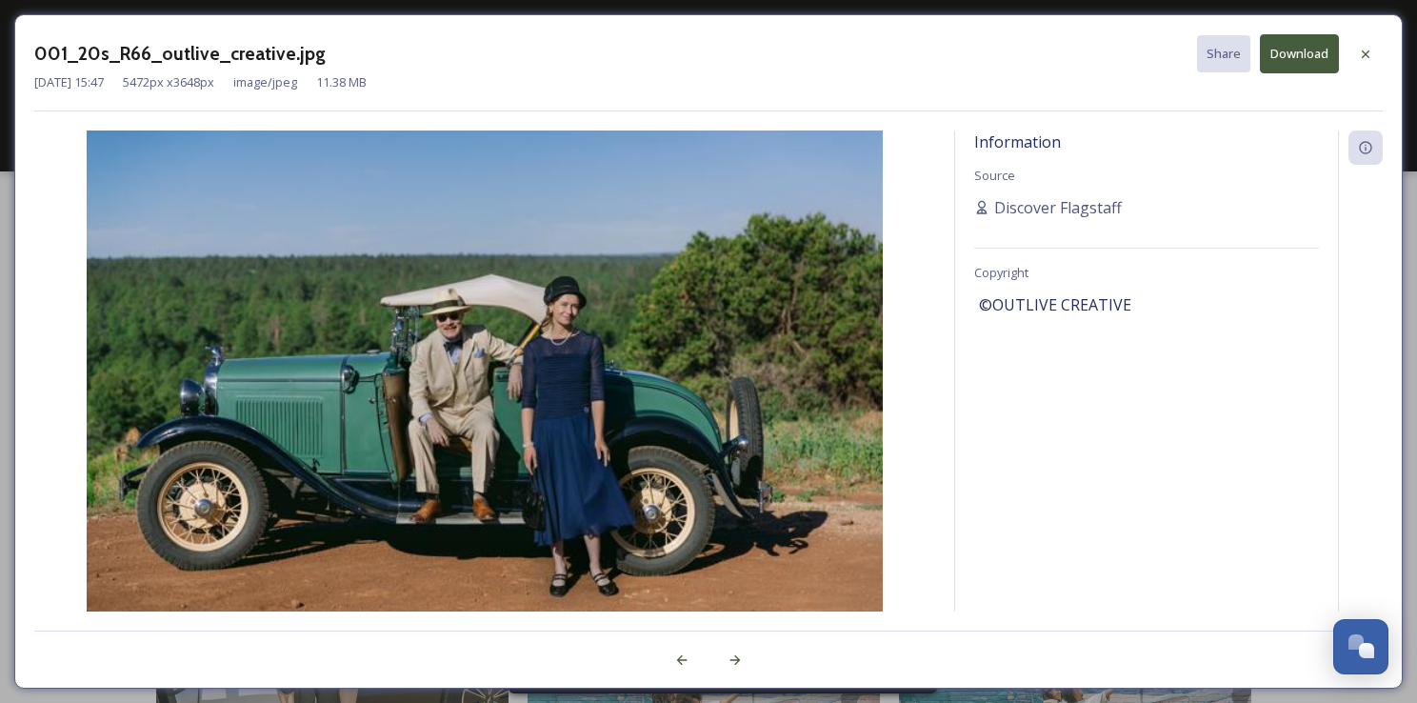
click at [713, 217] on img at bounding box center [484, 395] width 901 height 531
click at [1369, 54] on icon at bounding box center [1365, 54] width 15 height 15
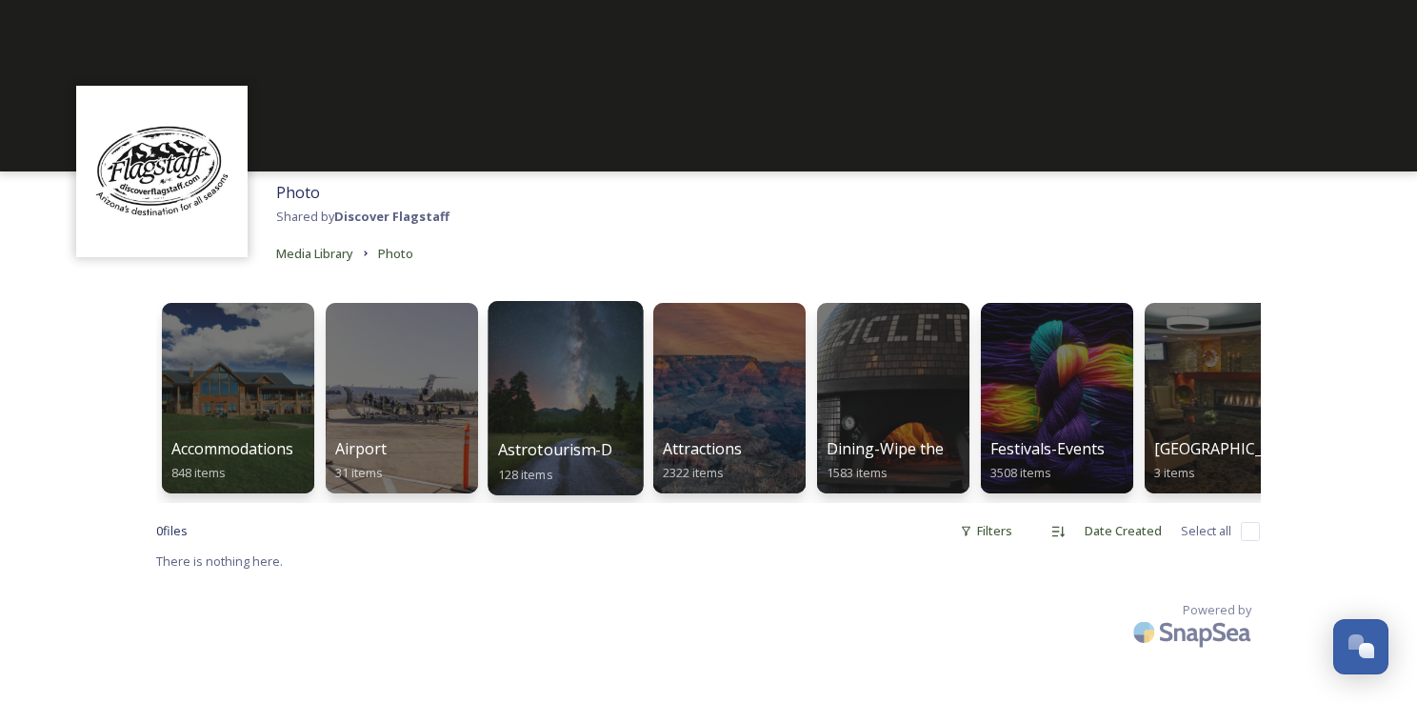
click at [571, 436] on div at bounding box center [565, 398] width 155 height 194
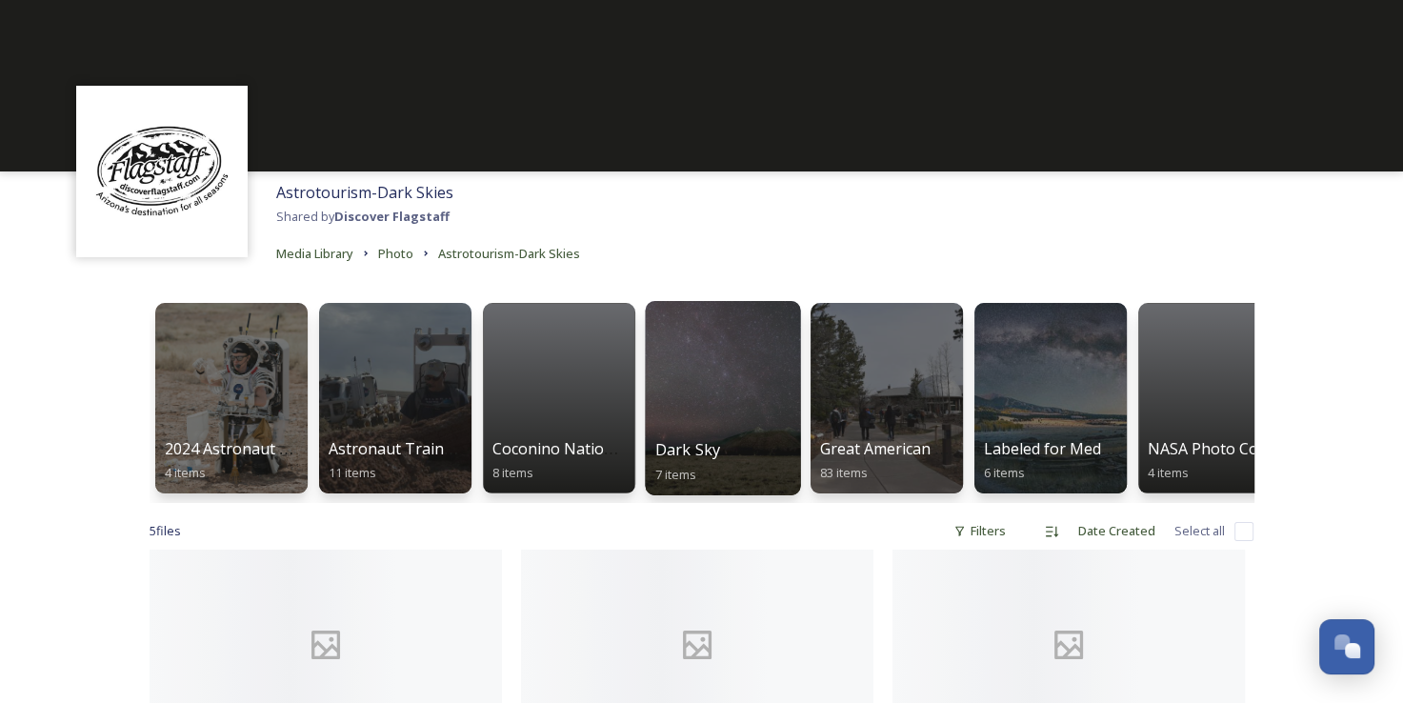
click at [704, 397] on div at bounding box center [722, 398] width 155 height 194
